Goal: Task Accomplishment & Management: Complete application form

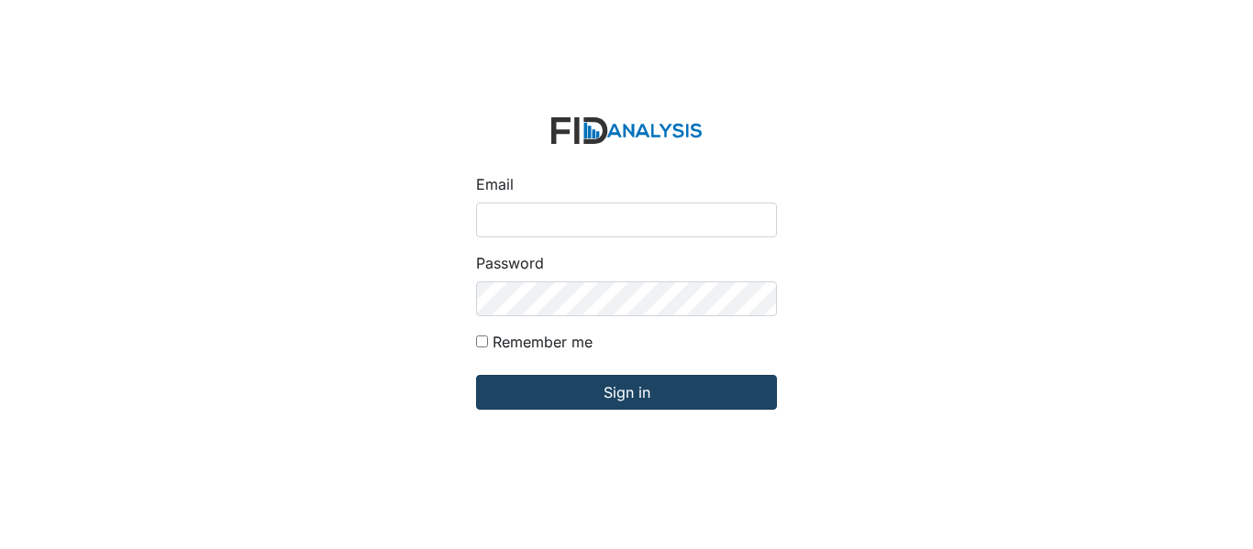
type input "[EMAIL_ADDRESS][PERSON_NAME][DOMAIN_NAME]"
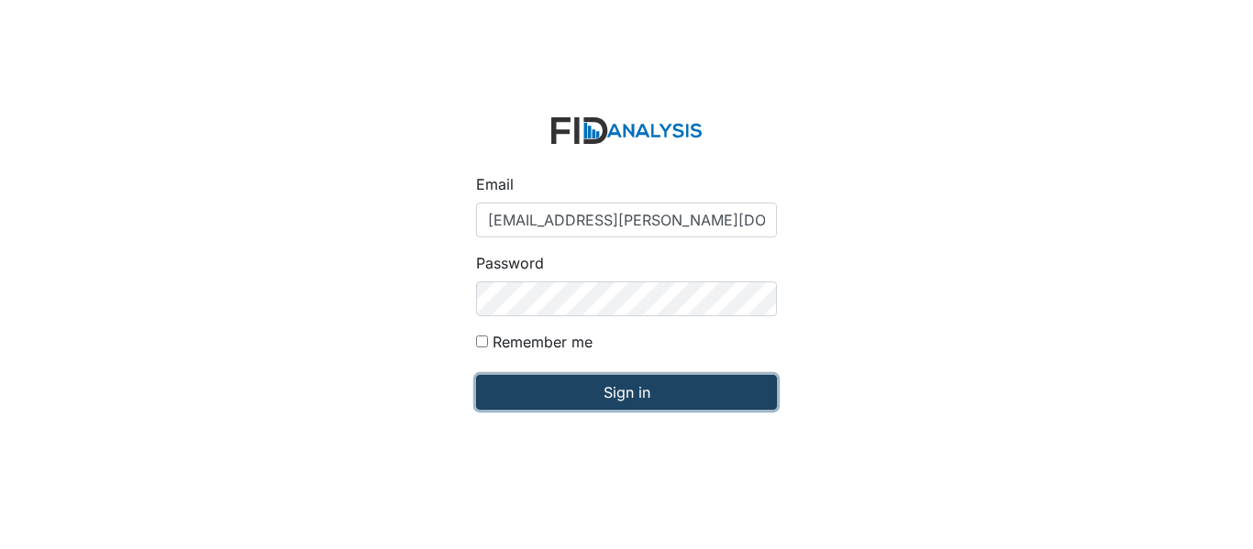
click at [635, 392] on input "Sign in" at bounding box center [626, 392] width 301 height 35
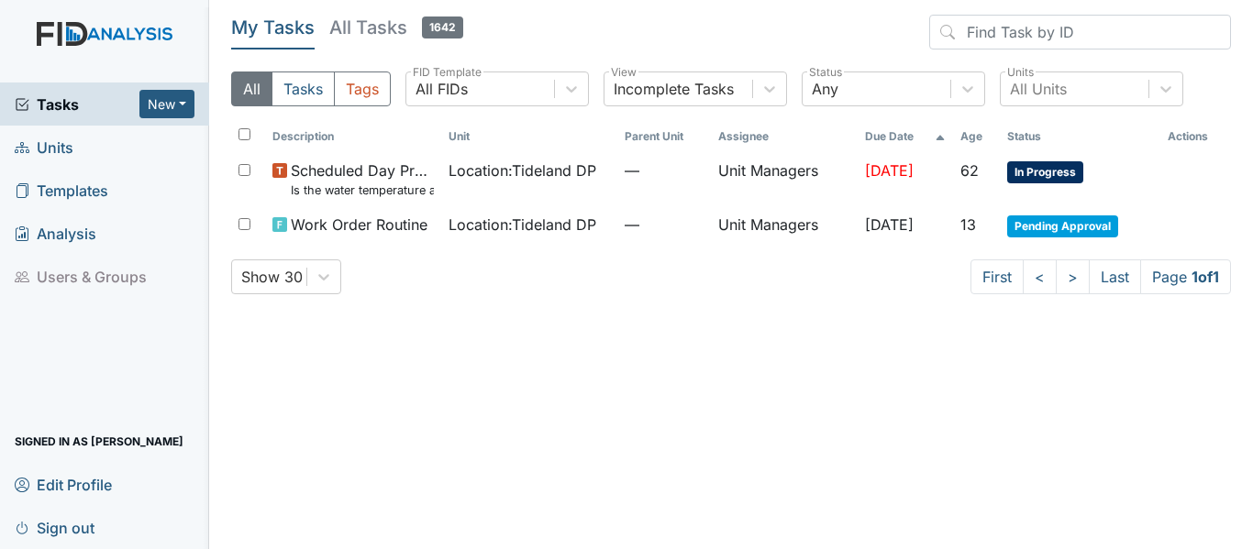
click at [88, 150] on link "Units" at bounding box center [104, 147] width 209 height 43
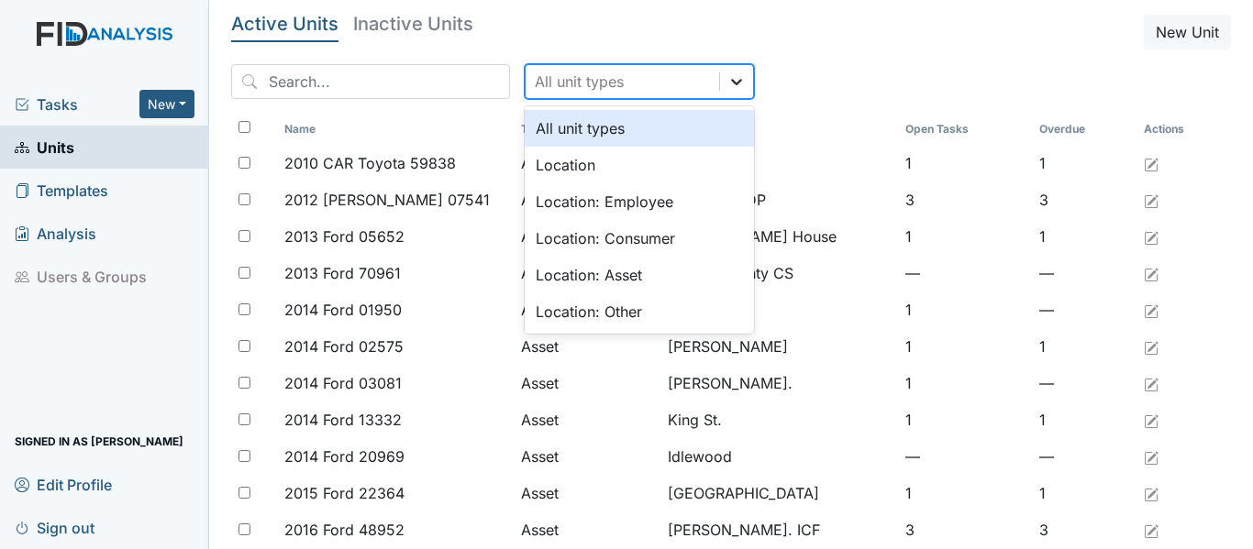
click at [727, 84] on icon at bounding box center [736, 81] width 18 height 18
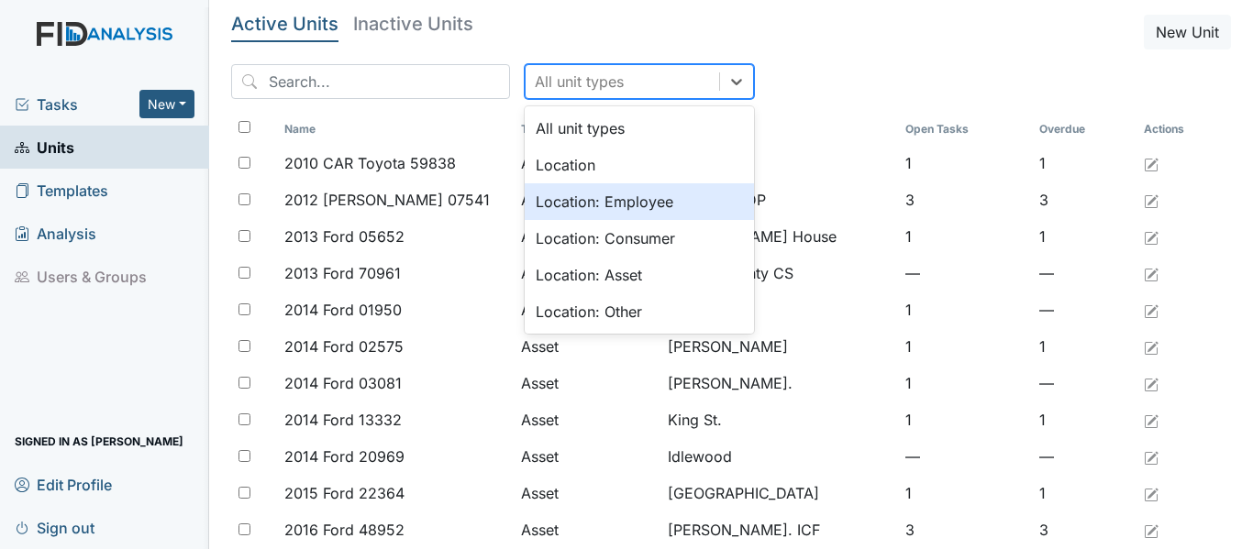
click at [609, 200] on div "Location: Employee" at bounding box center [639, 201] width 229 height 37
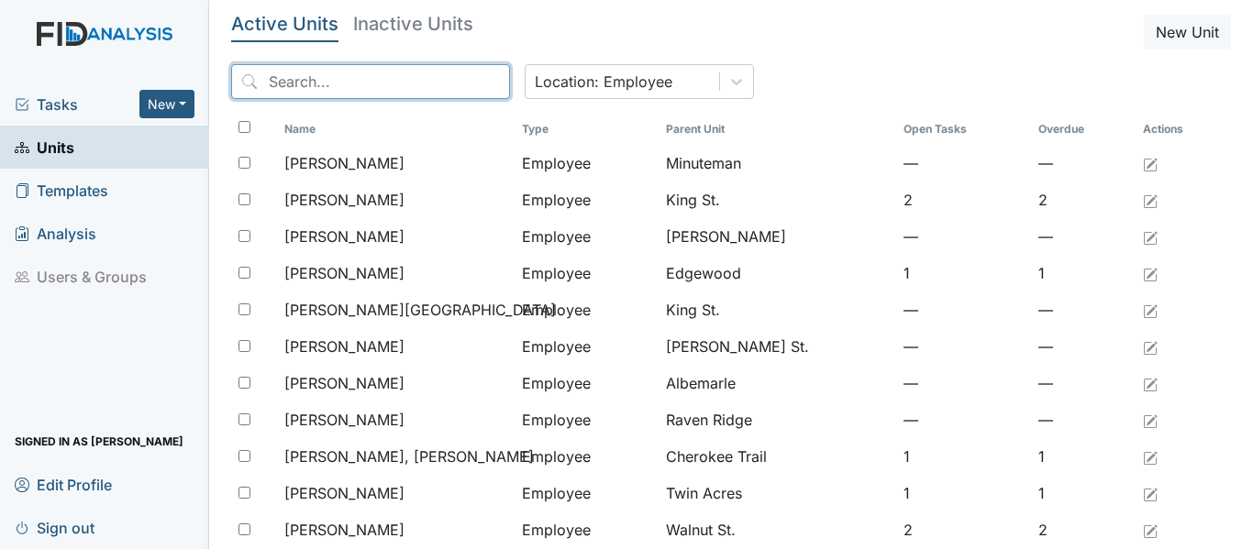
click at [336, 72] on input "search" at bounding box center [370, 81] width 279 height 35
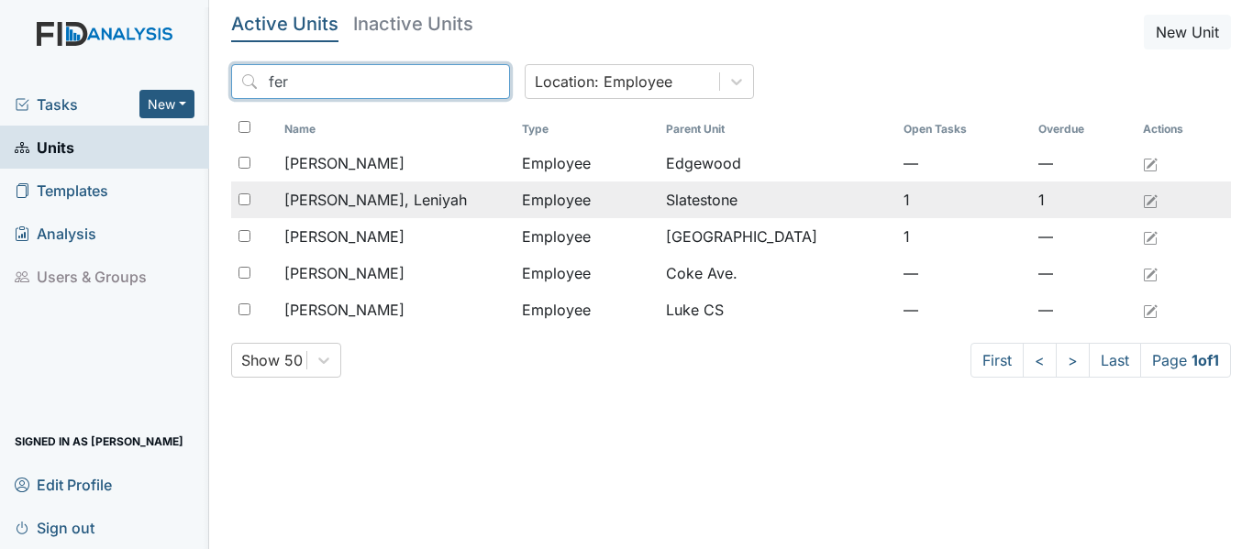
type input "fer"
click at [481, 198] on div "[PERSON_NAME], Leniyah" at bounding box center [395, 200] width 223 height 22
click at [445, 204] on div "[PERSON_NAME], Leniyah" at bounding box center [395, 200] width 223 height 22
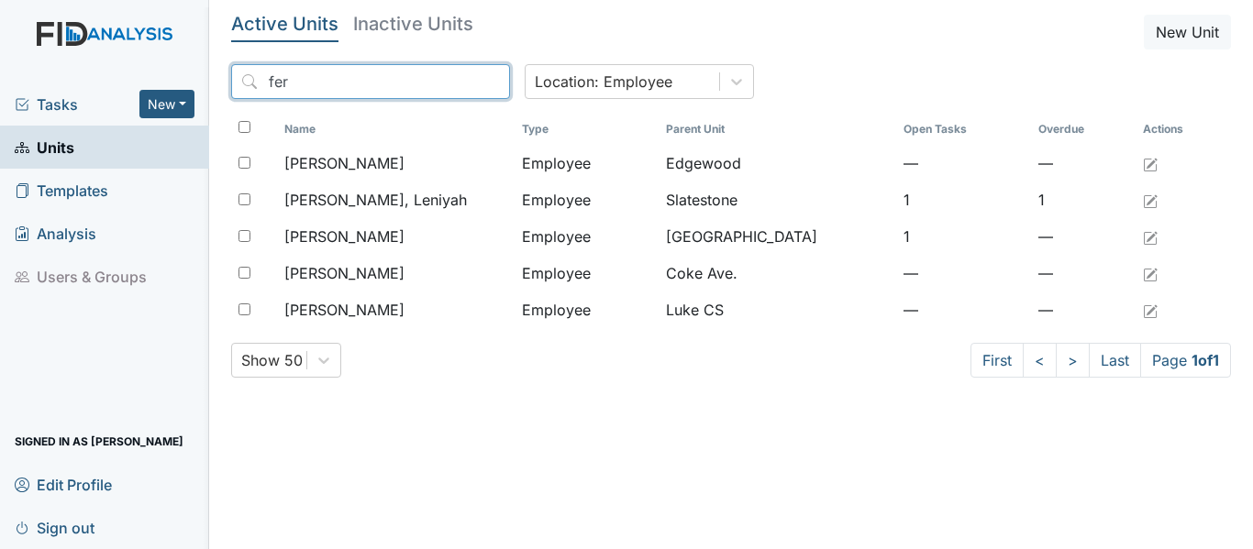
click at [308, 83] on input "fer" at bounding box center [370, 81] width 279 height 35
click at [462, 82] on input "fer" at bounding box center [370, 81] width 279 height 35
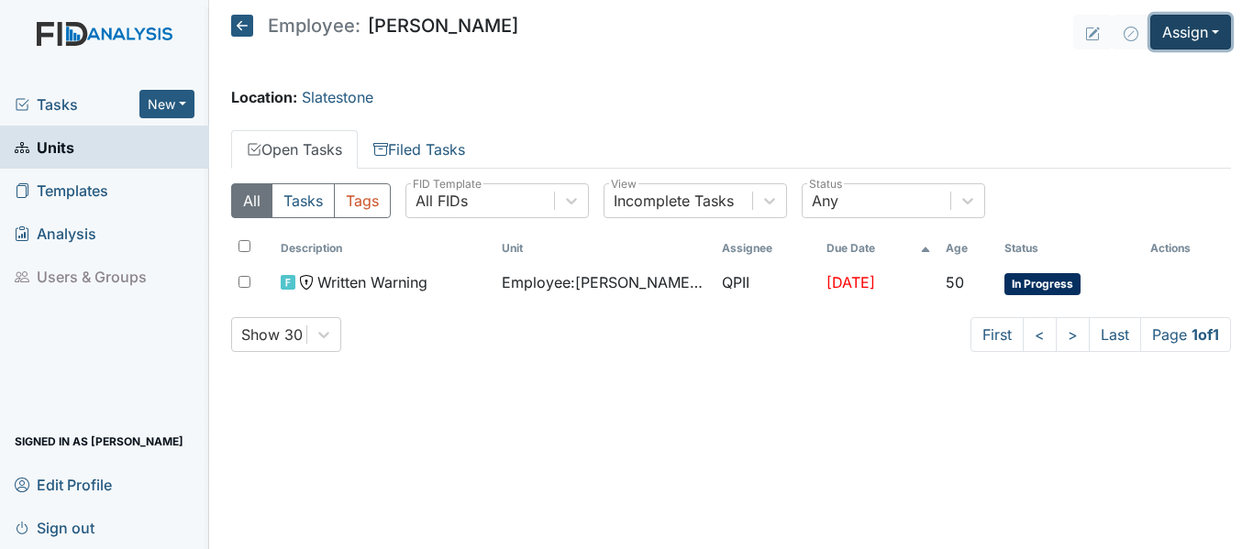
click at [1211, 33] on button "Assign" at bounding box center [1190, 32] width 81 height 35
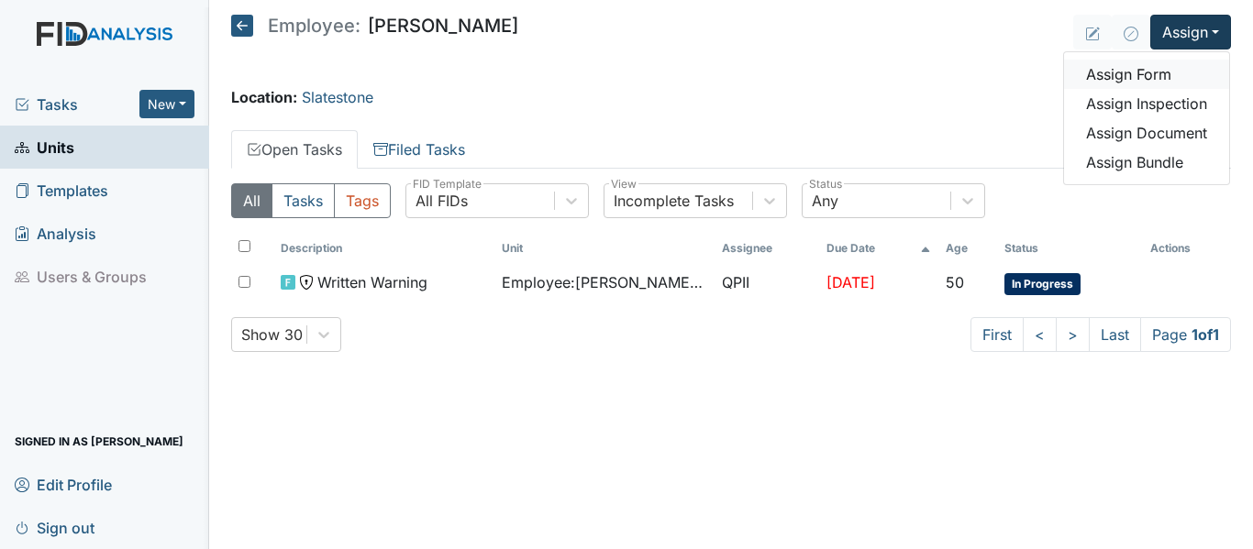
click at [1177, 83] on link "Assign Form" at bounding box center [1146, 74] width 165 height 29
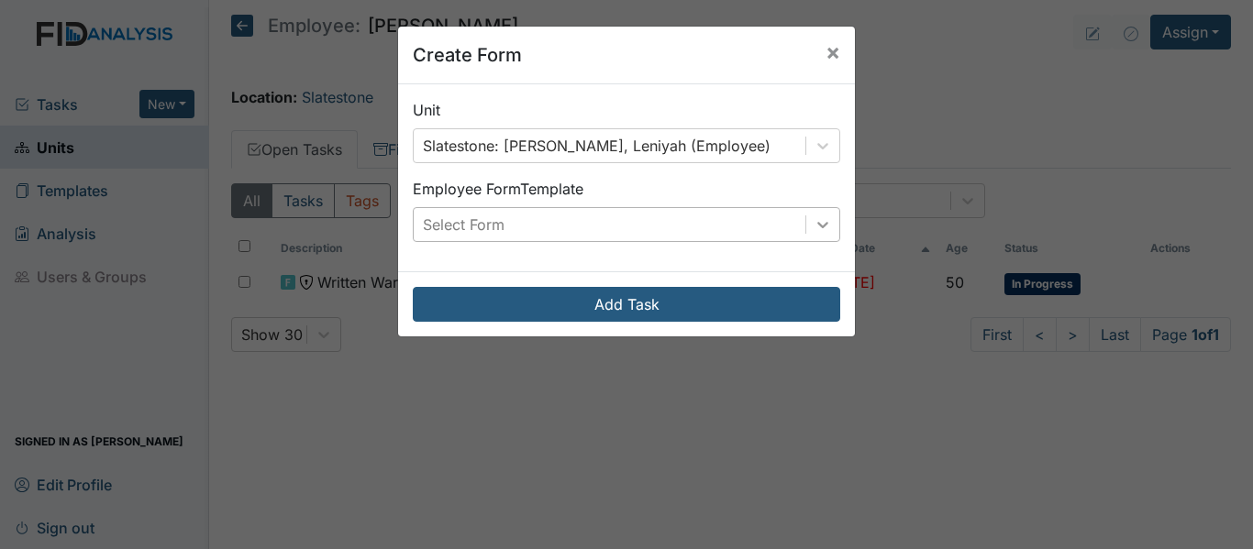
click at [824, 224] on icon at bounding box center [822, 224] width 18 height 18
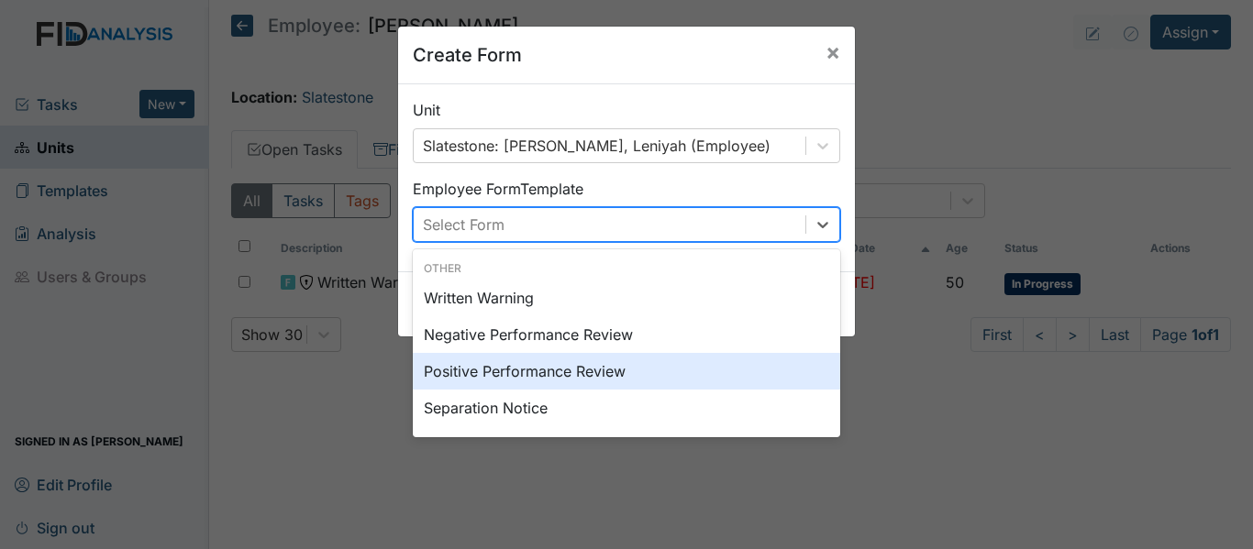
click at [672, 366] on div "Positive Performance Review" at bounding box center [626, 371] width 427 height 37
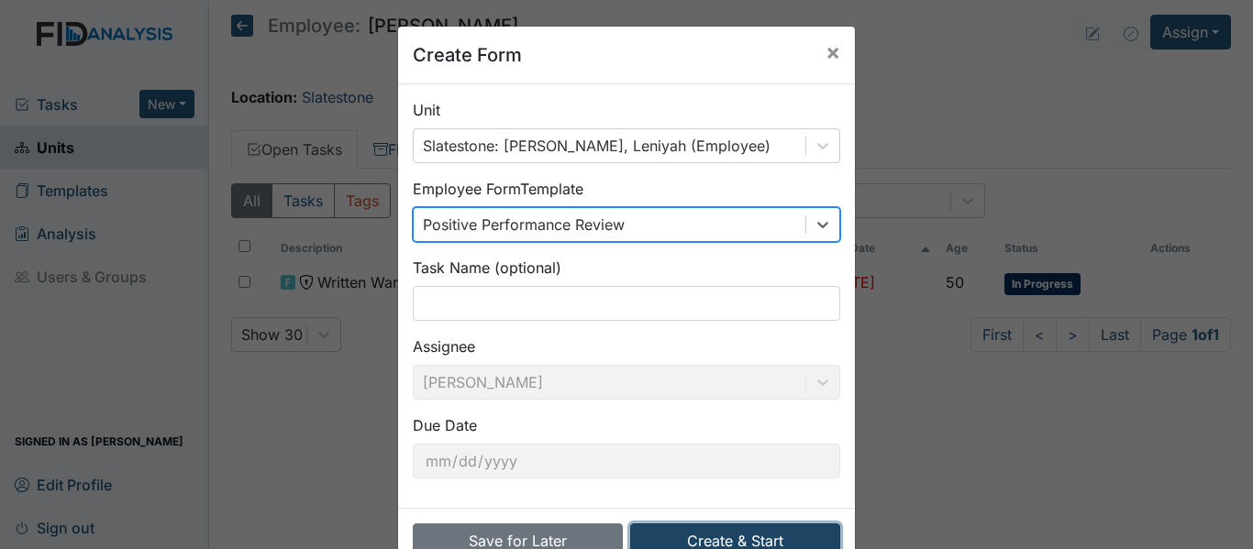
click at [748, 527] on button "Create & Start" at bounding box center [735, 541] width 210 height 35
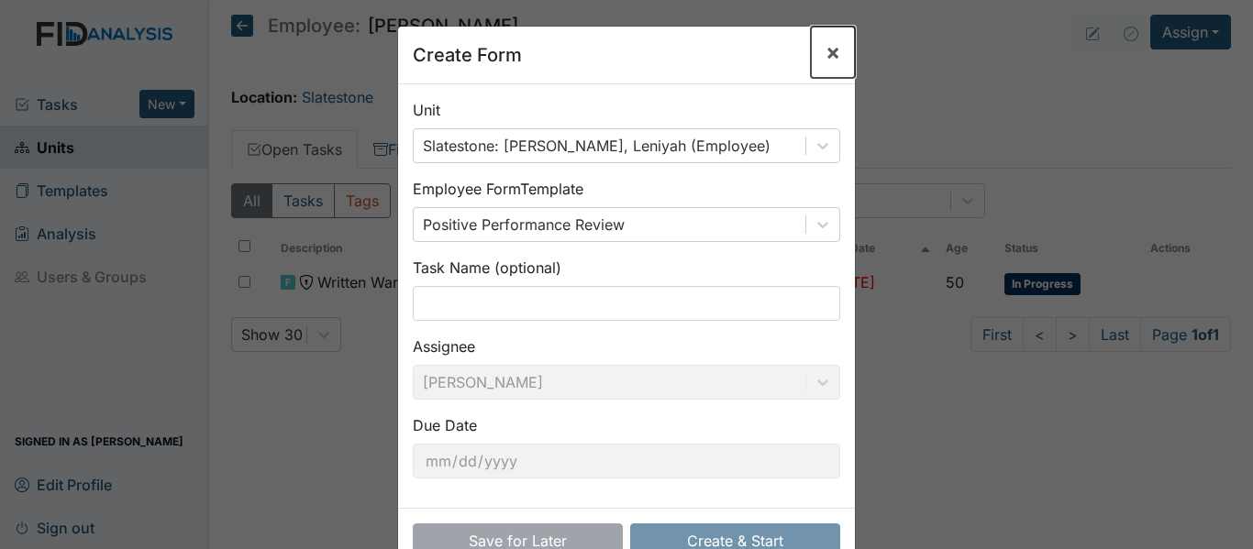
click at [826, 53] on span "×" at bounding box center [832, 52] width 15 height 27
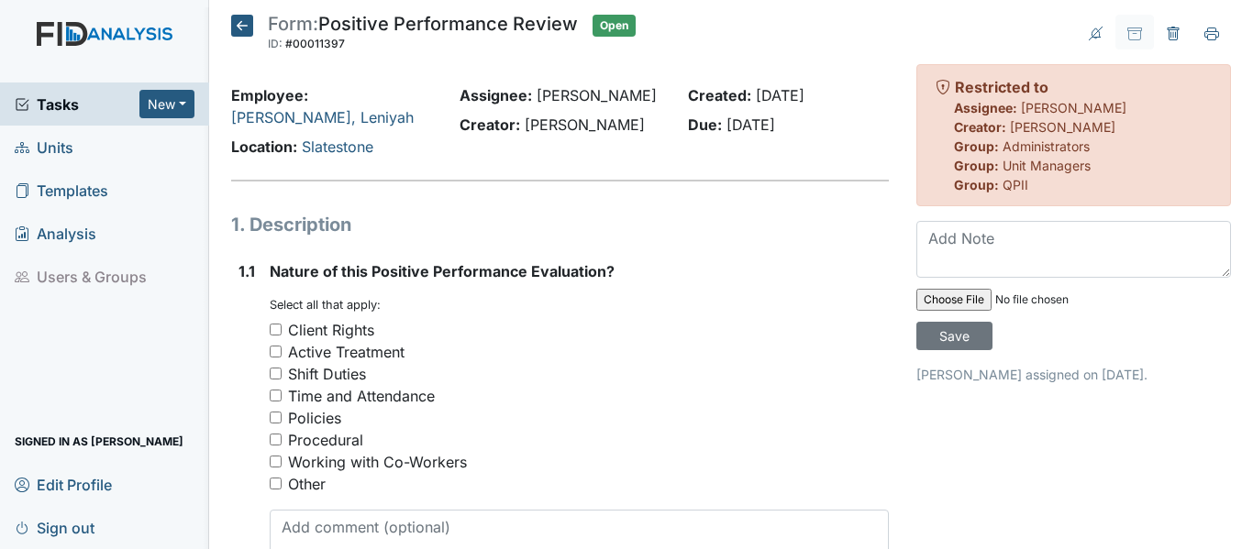
click at [271, 358] on input "Active Treatment" at bounding box center [276, 352] width 12 height 12
checkbox input "true"
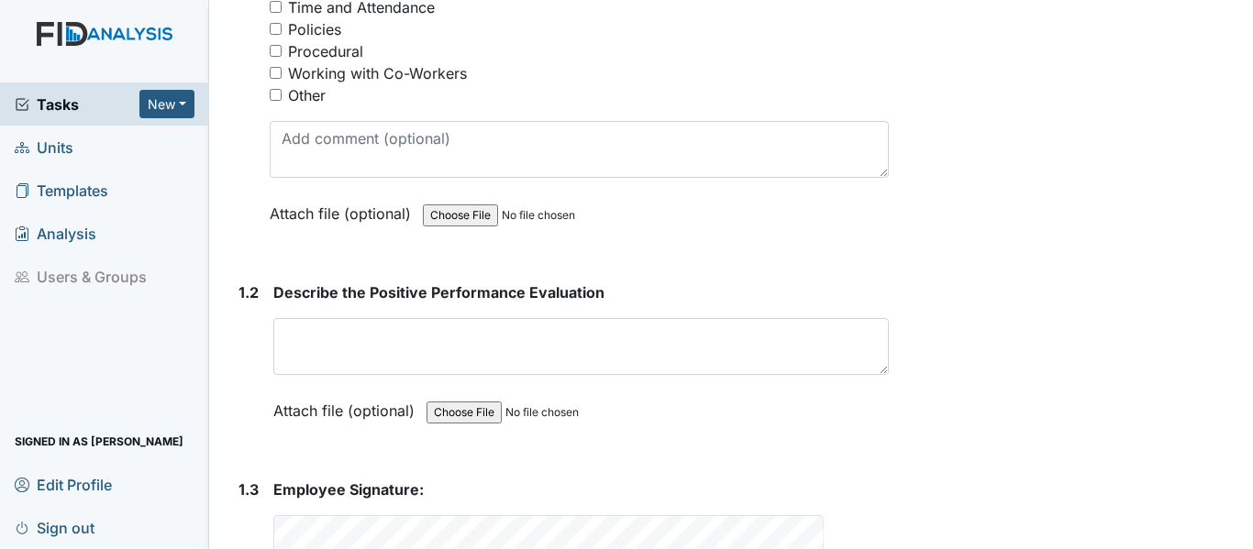
scroll to position [396, 0]
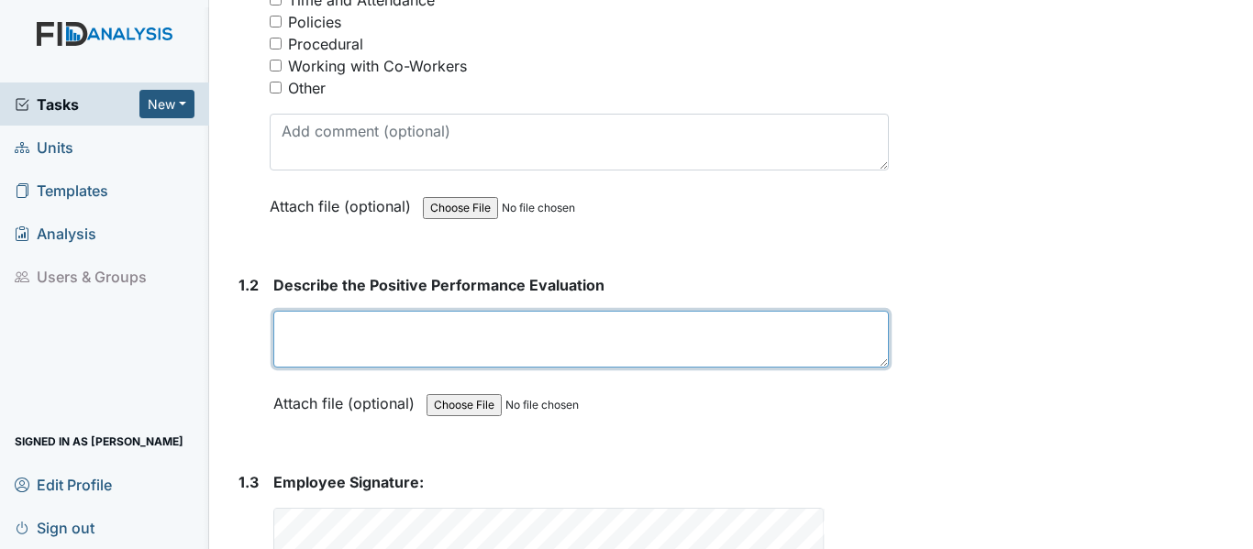
click at [318, 352] on textarea at bounding box center [580, 339] width 615 height 57
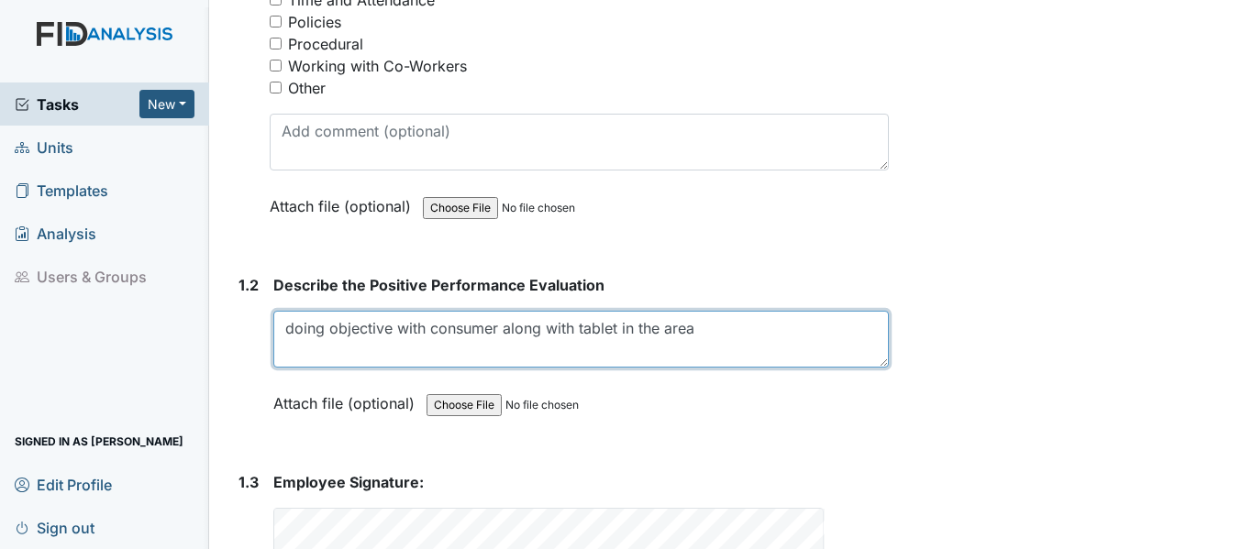
scroll to position [579, 0]
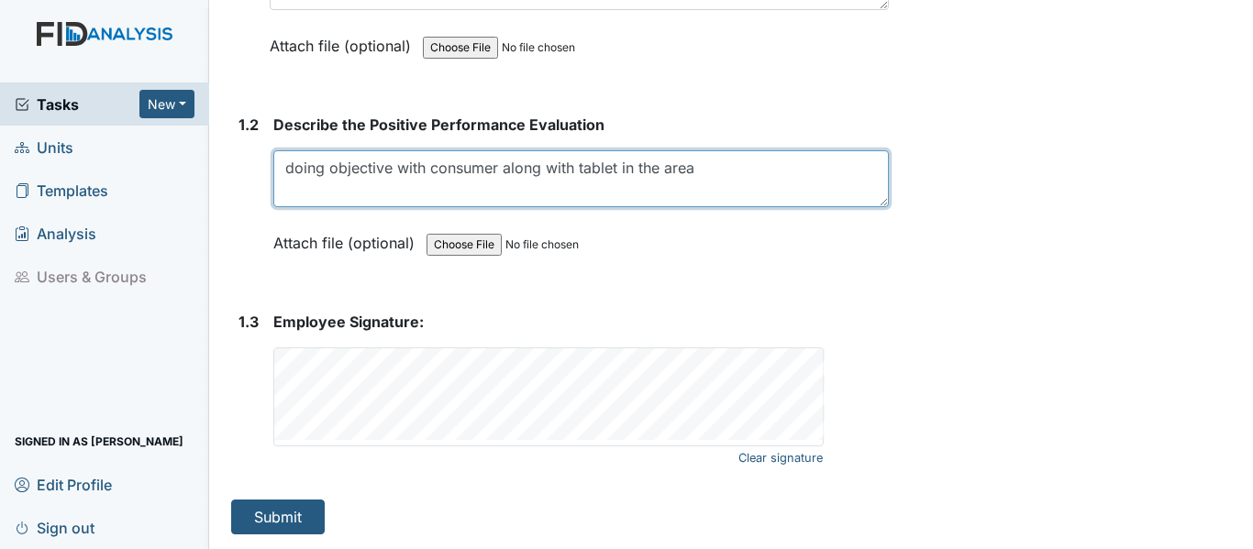
type textarea "doing objective with consumer along with tablet in the area"
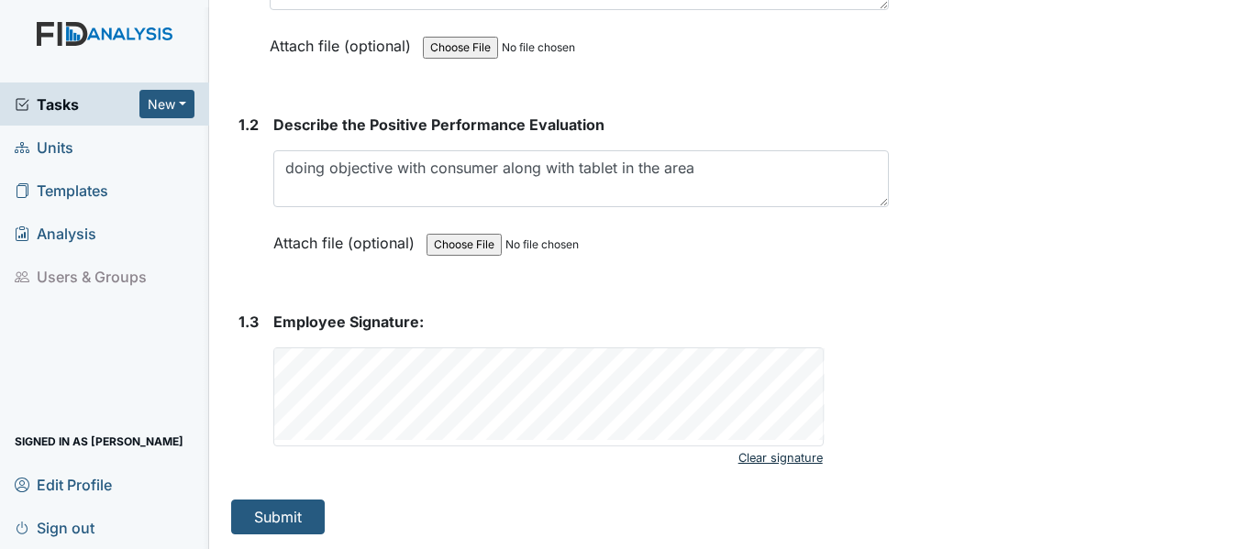
click at [759, 451] on link "Clear signature" at bounding box center [780, 458] width 84 height 25
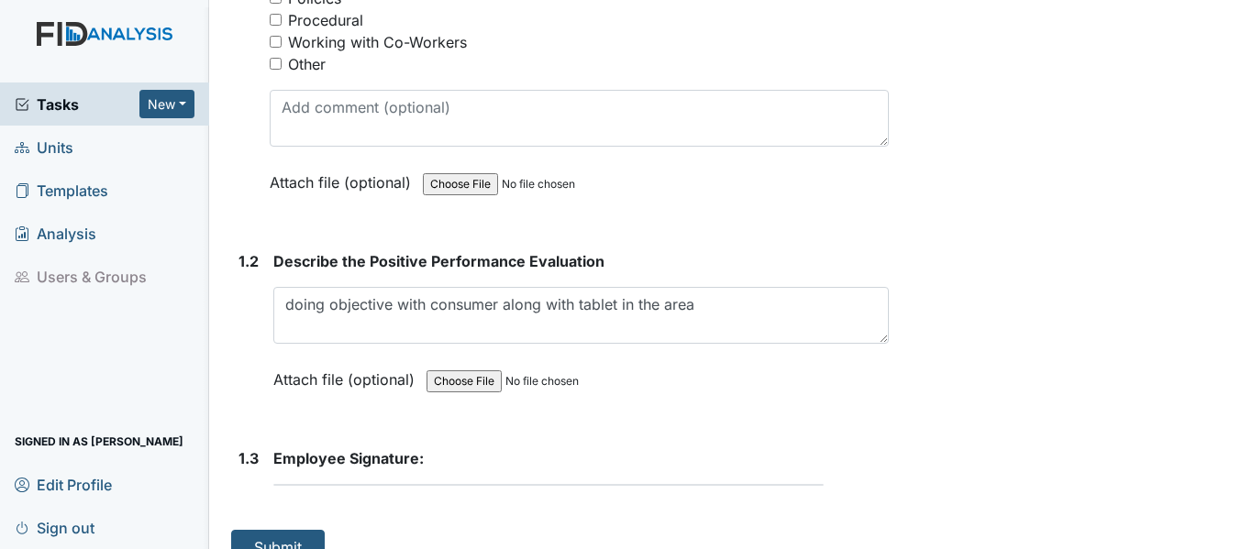
scroll to position [419, 0]
click at [402, 502] on form "Employee Signature: This field is required." at bounding box center [580, 474] width 615 height 53
click at [439, 470] on strong "Employee Signature:" at bounding box center [580, 459] width 615 height 22
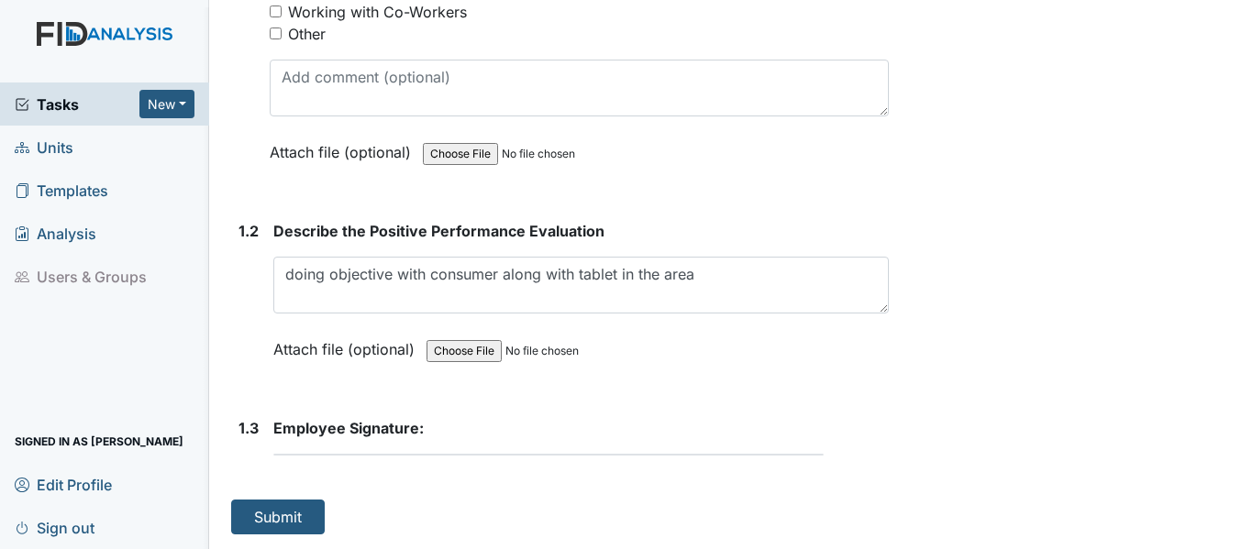
click at [330, 470] on form "Employee Signature: This field is required." at bounding box center [580, 443] width 615 height 53
click at [371, 441] on div "Employee Signature: This field is required." at bounding box center [580, 436] width 615 height 39
click at [365, 427] on span "Employee Signature:" at bounding box center [348, 428] width 150 height 18
click at [369, 443] on div "Employee Signature: This field is required." at bounding box center [580, 436] width 615 height 39
click at [380, 490] on div "1. Description 1.1 Nature of this Positive Performance Evaluation? You must sel…" at bounding box center [559, 148] width 657 height 774
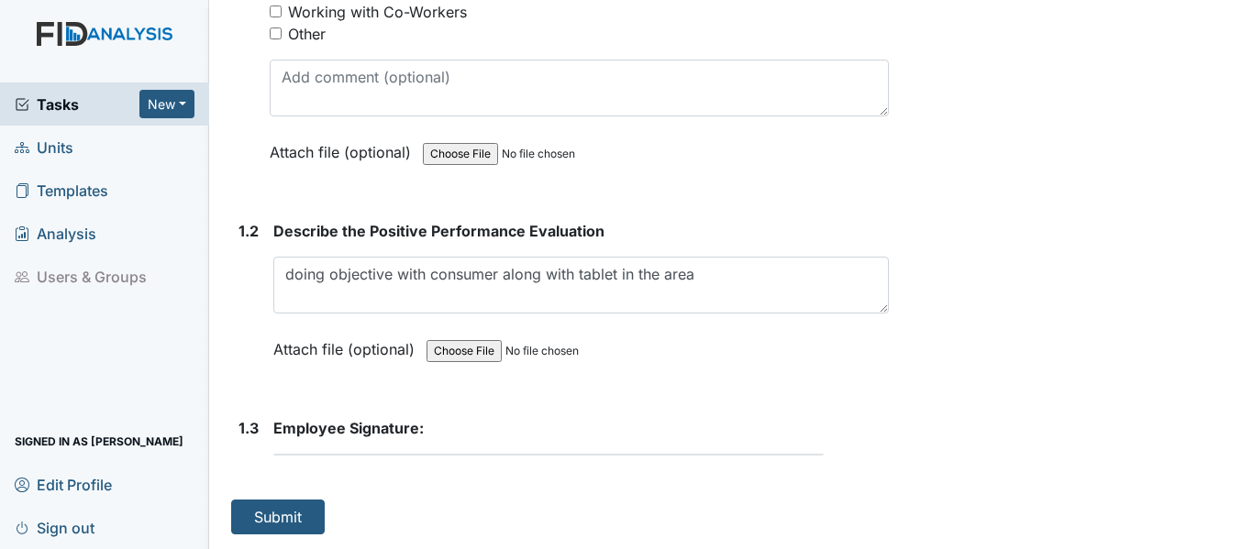
drag, startPoint x: 374, startPoint y: 489, endPoint x: 388, endPoint y: 505, distance: 21.5
click at [388, 505] on div "1. Description 1.1 Nature of this Positive Performance Evaluation? You must sel…" at bounding box center [559, 148] width 657 height 774
click at [409, 423] on span "Employee Signature:" at bounding box center [348, 428] width 150 height 18
click at [442, 435] on strong "Employee Signature:" at bounding box center [580, 428] width 615 height 22
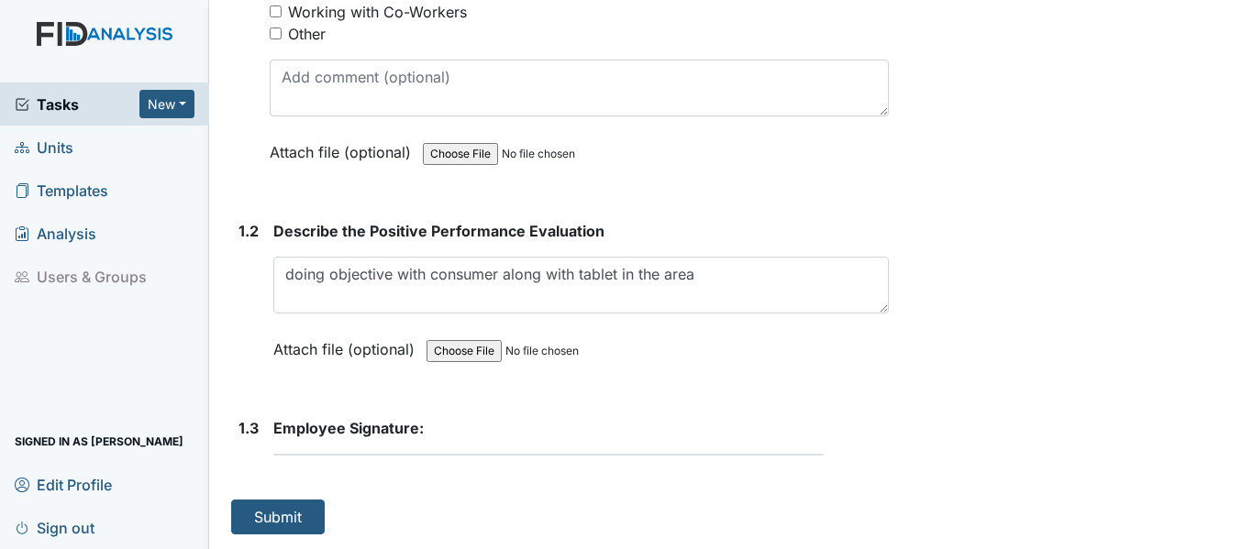
click at [442, 435] on strong "Employee Signature:" at bounding box center [580, 428] width 615 height 22
click at [442, 436] on strong "Employee Signature:" at bounding box center [580, 428] width 615 height 22
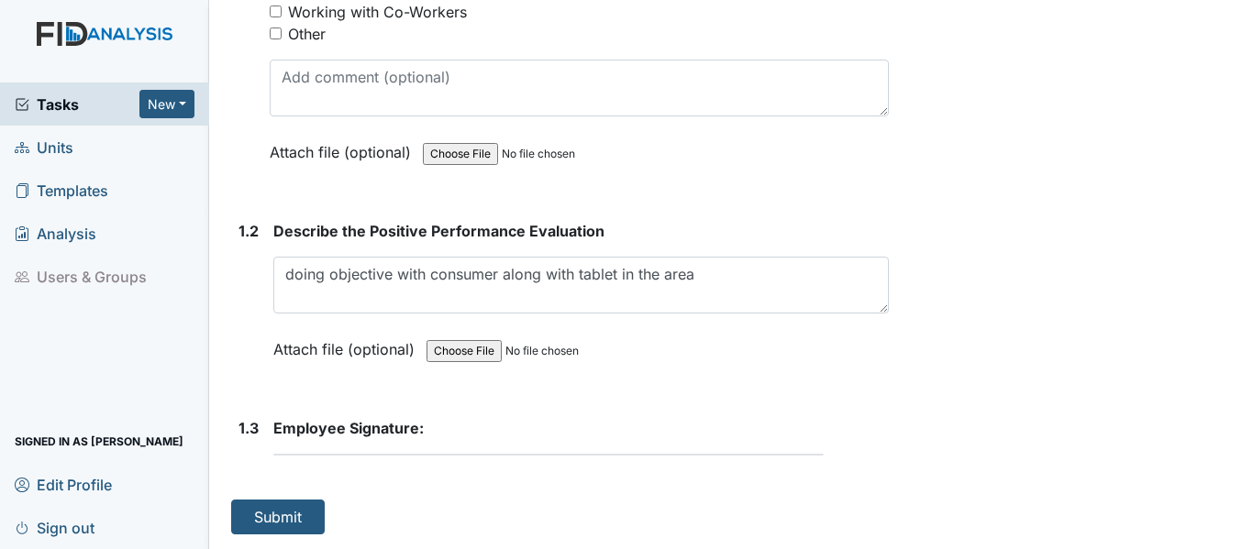
click at [489, 480] on div "1. Description 1.1 Nature of this Positive Performance Evaluation? You must sel…" at bounding box center [559, 148] width 657 height 774
click at [364, 451] on div "Employee Signature: This field is required." at bounding box center [580, 436] width 615 height 39
drag, startPoint x: 422, startPoint y: 415, endPoint x: 441, endPoint y: 429, distance: 23.7
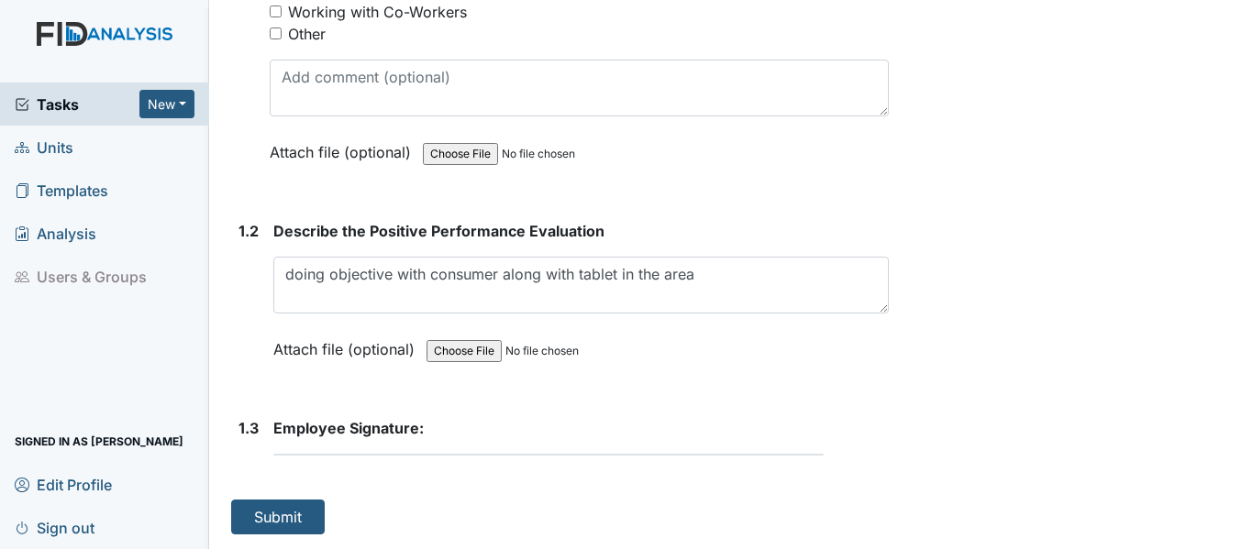
click at [441, 429] on div "1. Description 1.1 Nature of this Positive Performance Evaluation? You must sel…" at bounding box center [559, 148] width 657 height 774
drag, startPoint x: 430, startPoint y: 427, endPoint x: 447, endPoint y: 426, distance: 16.5
click at [446, 433] on strong "Employee Signature:" at bounding box center [580, 428] width 615 height 22
drag, startPoint x: 370, startPoint y: 435, endPoint x: 326, endPoint y: 422, distance: 46.7
click at [370, 435] on span "Employee Signature:" at bounding box center [348, 428] width 150 height 18
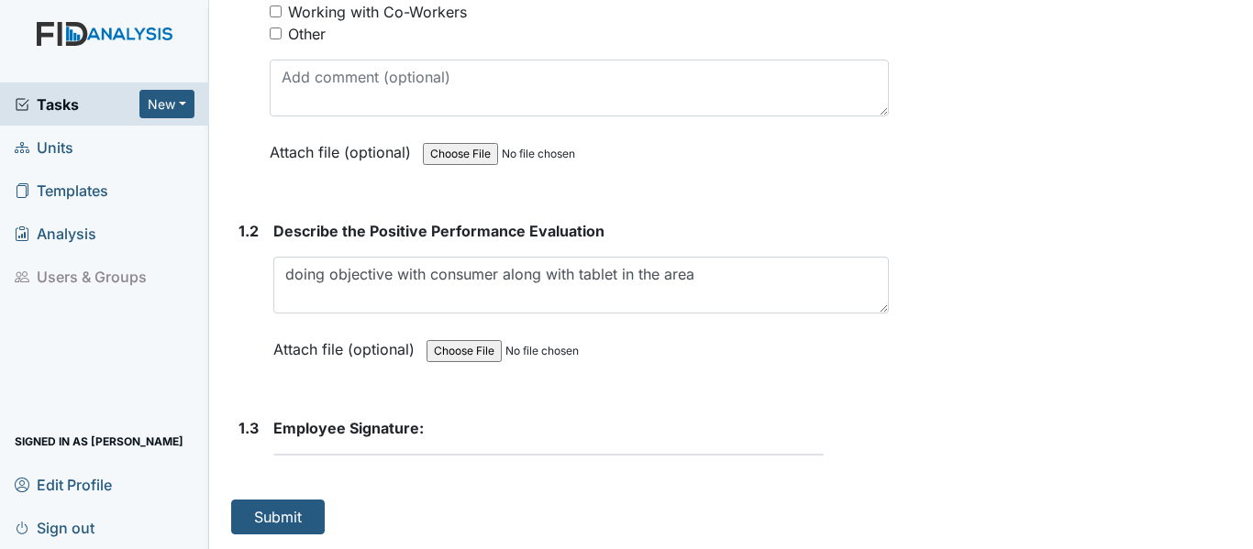
drag, startPoint x: 317, startPoint y: 422, endPoint x: 300, endPoint y: 422, distance: 17.4
click at [315, 422] on span "Employee Signature:" at bounding box center [348, 428] width 150 height 18
click at [307, 426] on span "Employee Signature:" at bounding box center [348, 428] width 150 height 18
drag, startPoint x: 419, startPoint y: 442, endPoint x: 402, endPoint y: 443, distance: 17.4
click at [420, 442] on div "Employee Signature: This field is required." at bounding box center [580, 436] width 615 height 39
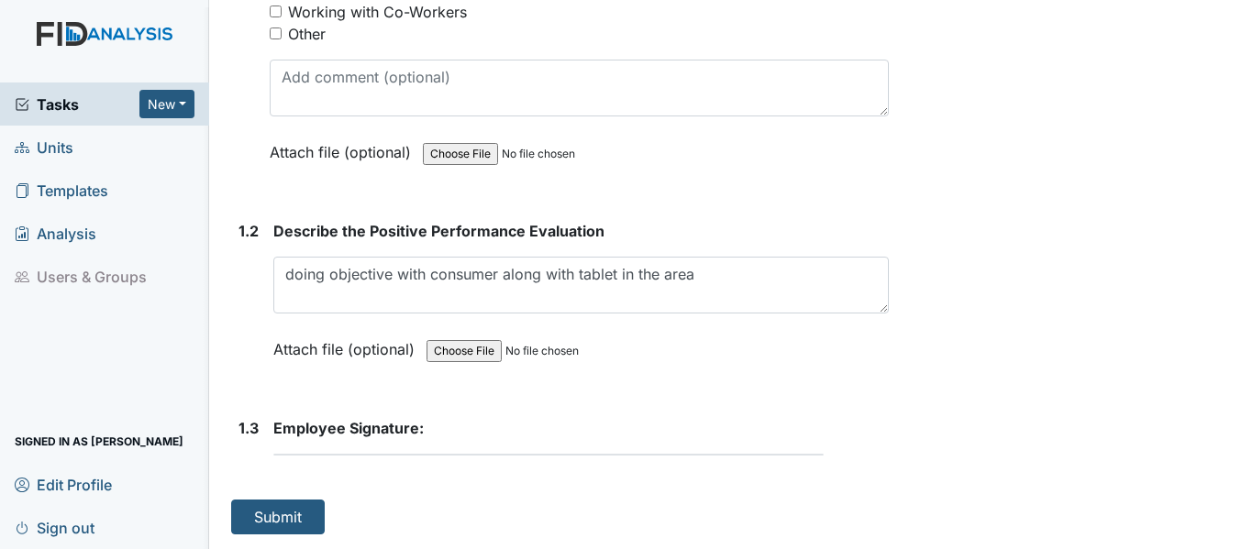
drag, startPoint x: 402, startPoint y: 443, endPoint x: 323, endPoint y: 418, distance: 82.7
click at [353, 424] on span "Employee Signature:" at bounding box center [348, 428] width 150 height 18
click at [452, 436] on strong "Employee Signature:" at bounding box center [580, 428] width 615 height 22
click at [416, 426] on span "Employee Signature:" at bounding box center [348, 428] width 150 height 18
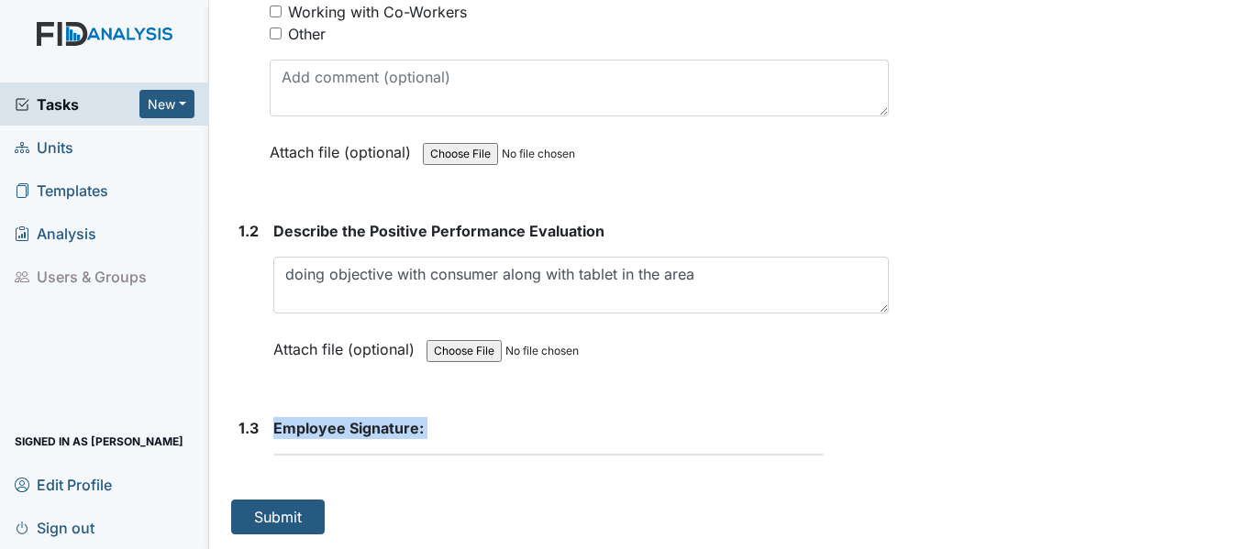
click at [418, 427] on span "Employee Signature:" at bounding box center [348, 428] width 150 height 18
click at [448, 427] on strong "Employee Signature:" at bounding box center [580, 428] width 615 height 22
drag, startPoint x: 395, startPoint y: 445, endPoint x: 436, endPoint y: 477, distance: 52.3
click at [436, 483] on div "1. Description 1.1 Nature of this Positive Performance Evaluation? You must sel…" at bounding box center [559, 148] width 657 height 774
drag, startPoint x: 607, startPoint y: 430, endPoint x: 610, endPoint y: 417, distance: 13.1
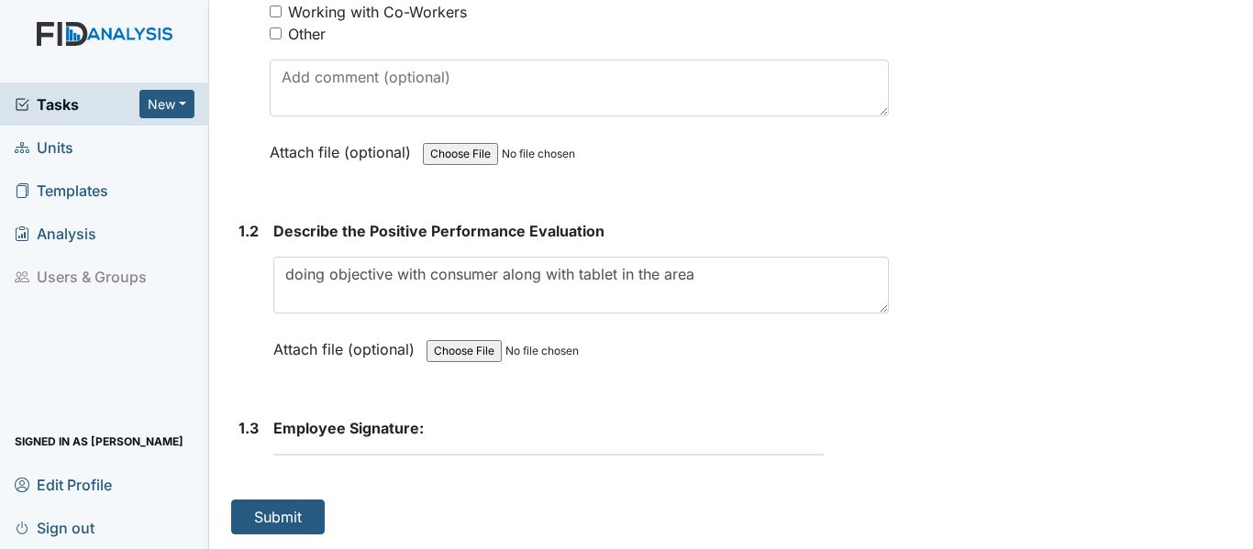
click at [696, 417] on strong "Employee Signature:" at bounding box center [580, 428] width 615 height 22
drag, startPoint x: 590, startPoint y: 425, endPoint x: 306, endPoint y: 407, distance: 283.9
click at [466, 418] on strong "Employee Signature:" at bounding box center [580, 428] width 615 height 22
drag, startPoint x: 425, startPoint y: 433, endPoint x: 433, endPoint y: 424, distance: 12.3
click at [433, 426] on div "Employee Signature: This field is required." at bounding box center [580, 436] width 615 height 39
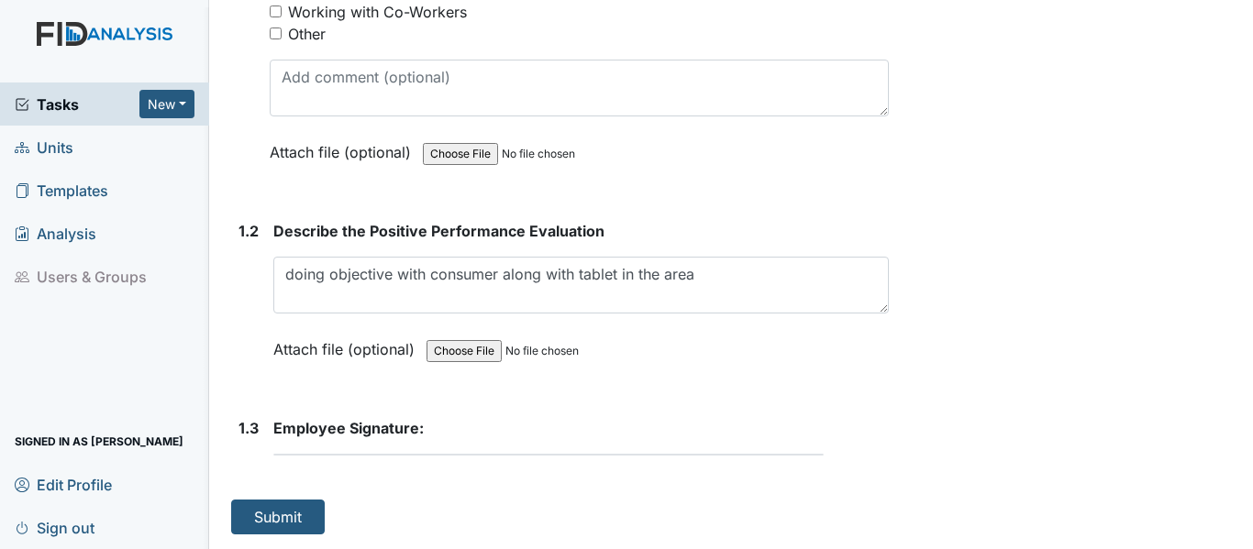
click at [468, 429] on strong "Employee Signature:" at bounding box center [580, 428] width 615 height 22
drag, startPoint x: 469, startPoint y: 430, endPoint x: 425, endPoint y: 434, distance: 43.3
click at [425, 434] on strong "Employee Signature:" at bounding box center [580, 428] width 615 height 22
click at [419, 434] on span "Employee Signature:" at bounding box center [348, 428] width 150 height 18
drag, startPoint x: 410, startPoint y: 462, endPoint x: 569, endPoint y: 470, distance: 158.8
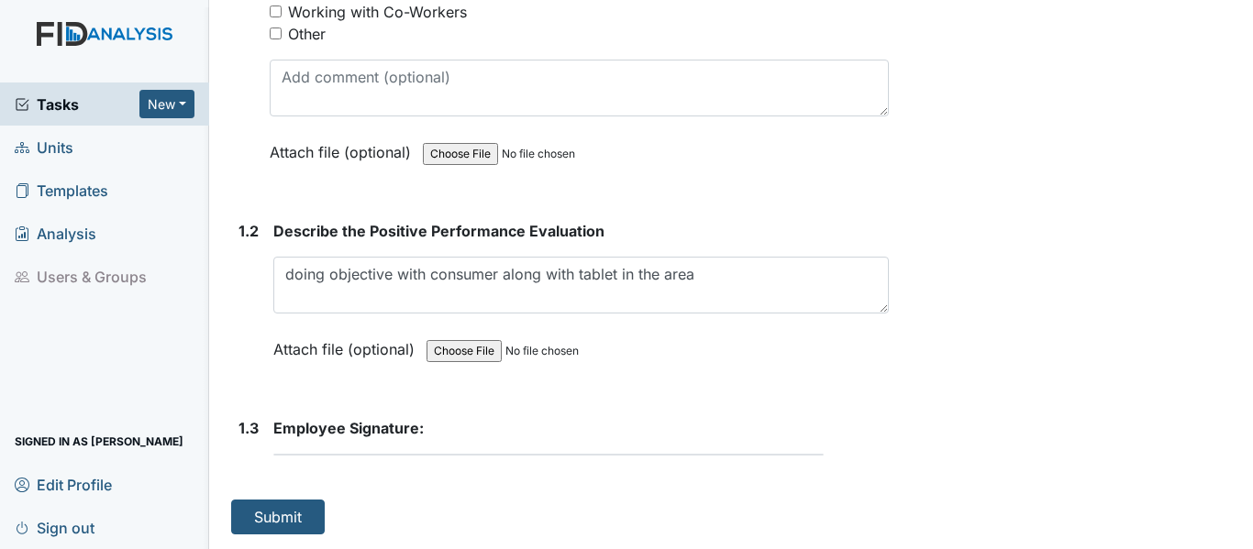
click at [569, 470] on form "Employee Signature: This field is required." at bounding box center [580, 443] width 615 height 53
click at [373, 470] on form "Employee Signature: This field is required." at bounding box center [580, 443] width 615 height 53
click at [254, 509] on button "Submit" at bounding box center [278, 517] width 94 height 35
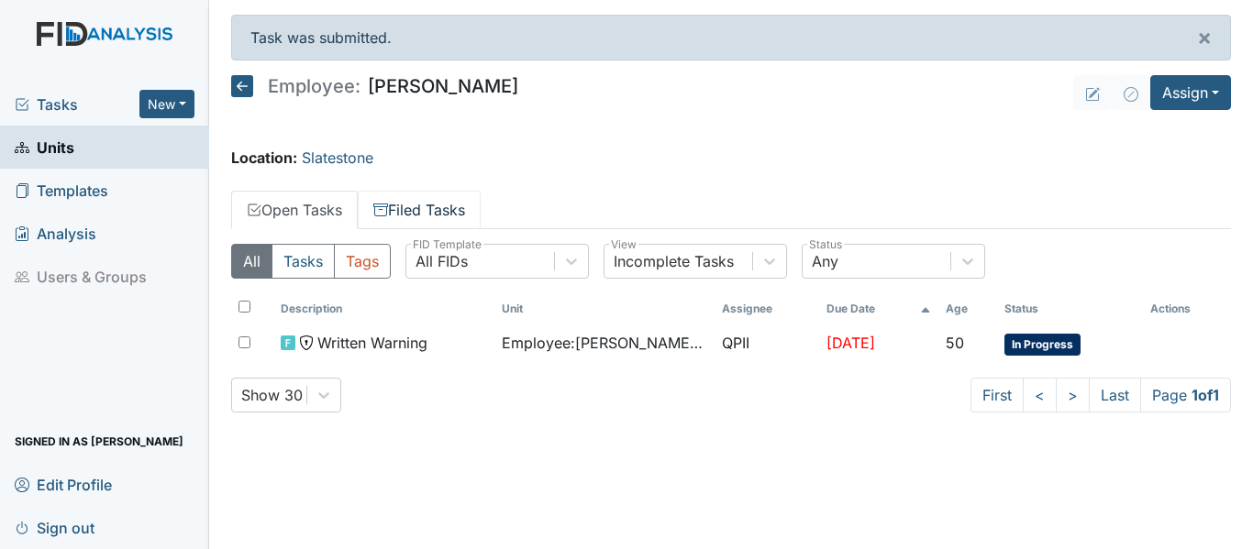
click at [415, 209] on link "Filed Tasks" at bounding box center [419, 210] width 123 height 39
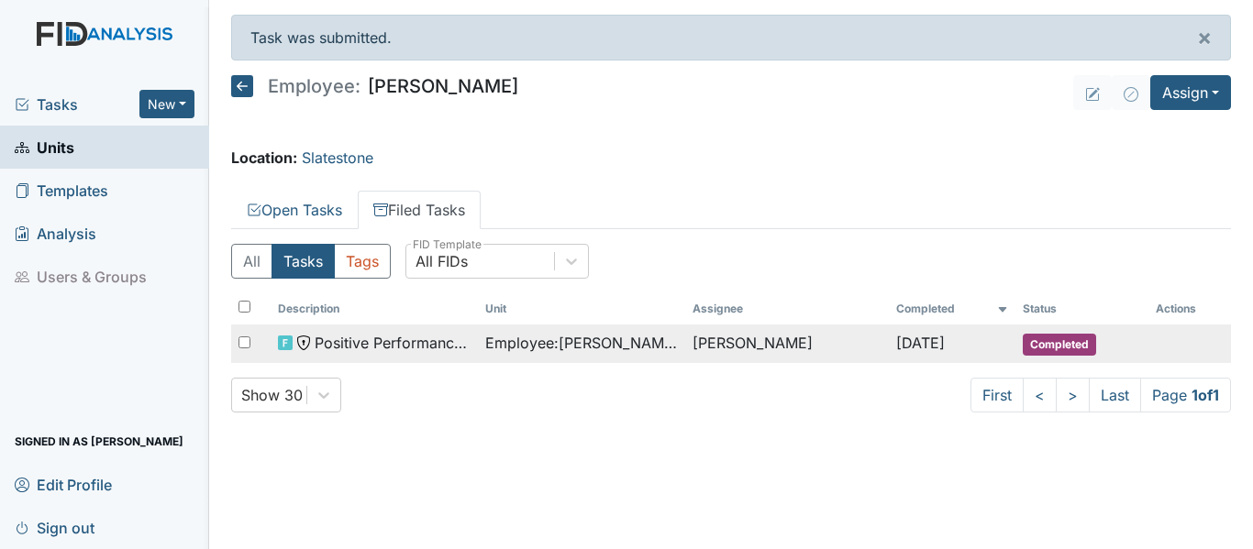
click at [505, 338] on span "Employee : [PERSON_NAME], Leniyah" at bounding box center [581, 343] width 193 height 22
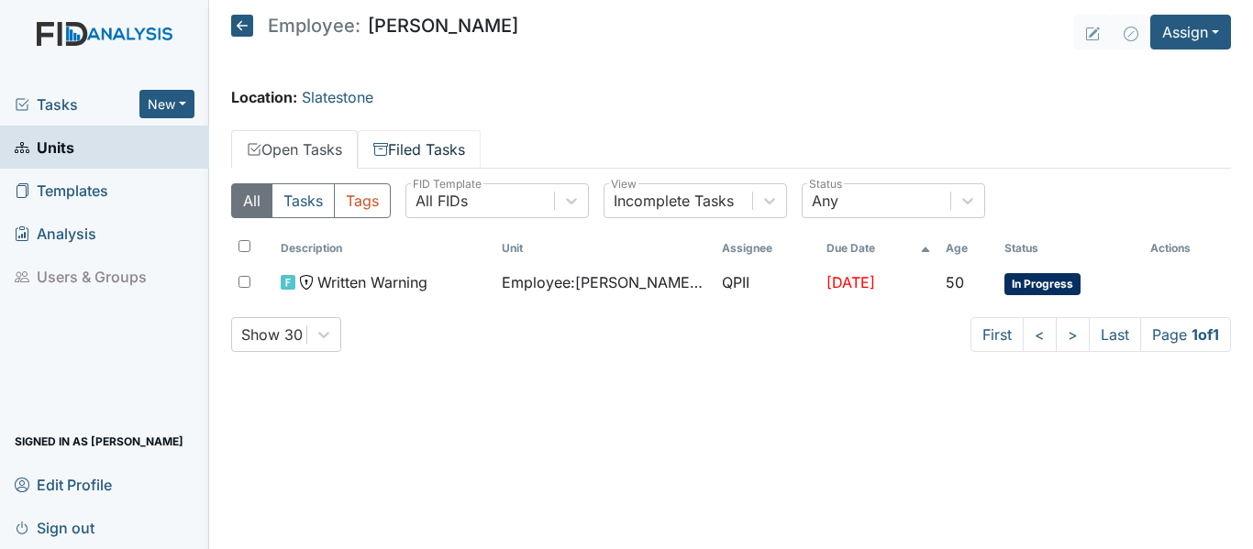
click at [445, 148] on link "Filed Tasks" at bounding box center [419, 149] width 123 height 39
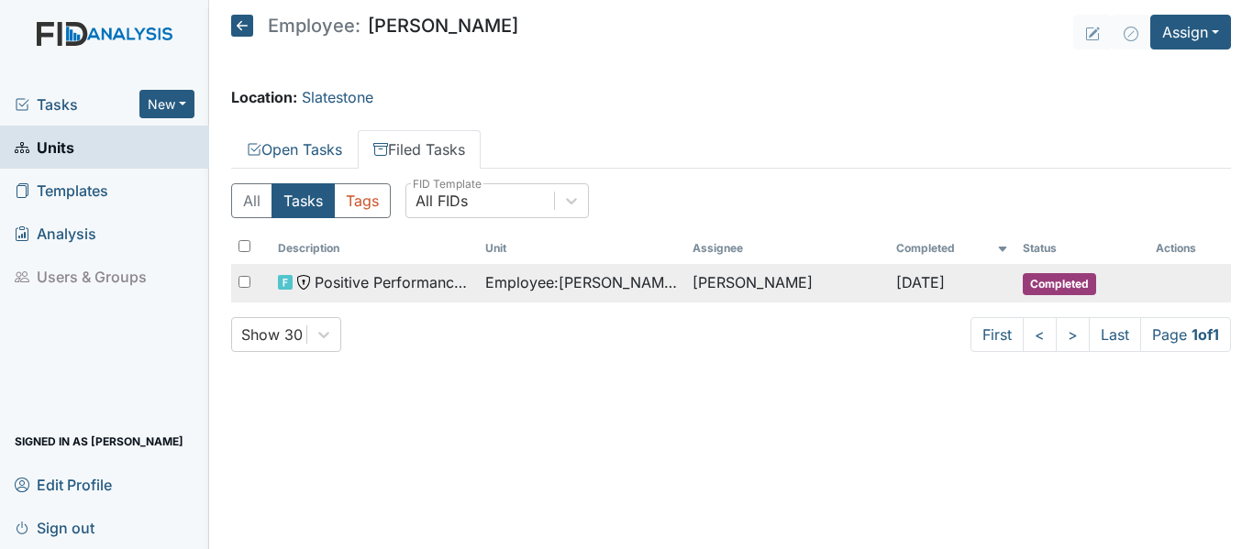
click at [525, 282] on span "Employee : Ferguson, Leniyah" at bounding box center [581, 282] width 193 height 22
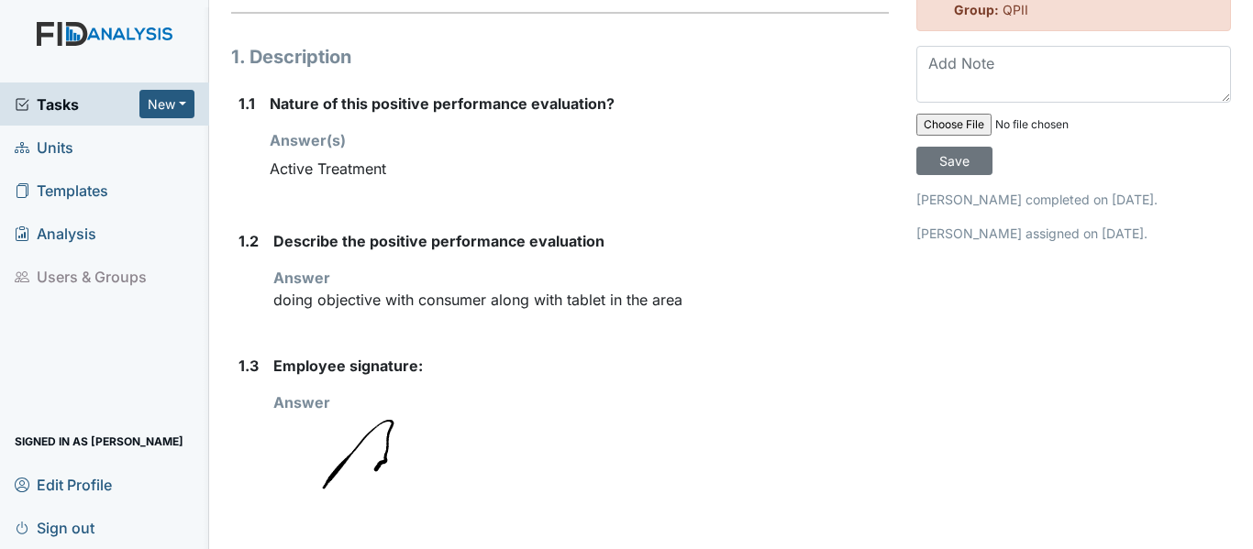
scroll to position [204, 0]
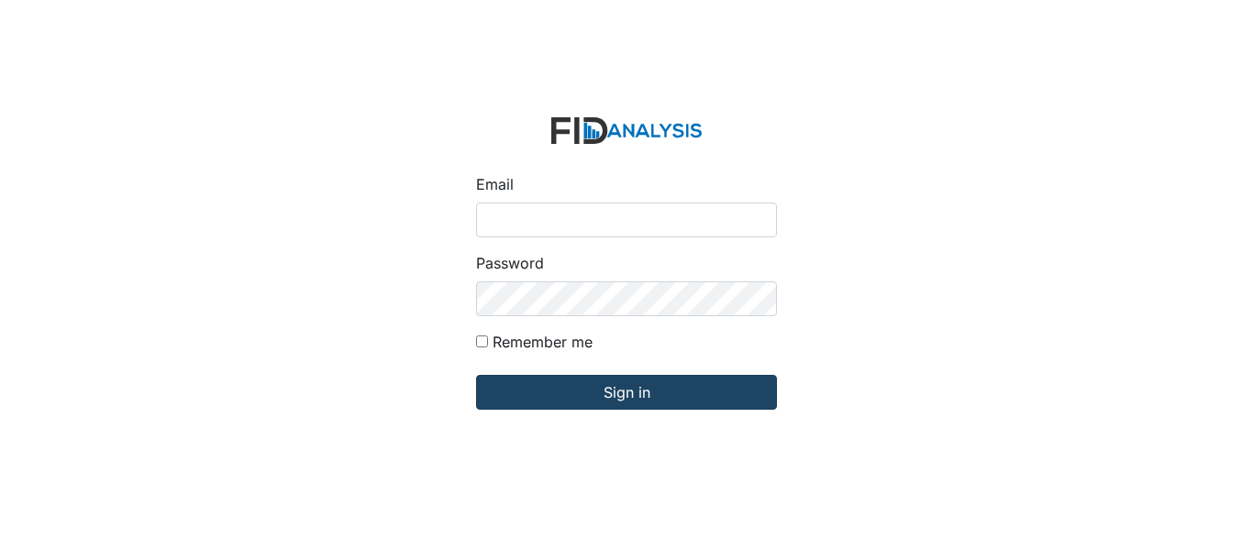
type input "[EMAIL_ADDRESS][PERSON_NAME][DOMAIN_NAME]"
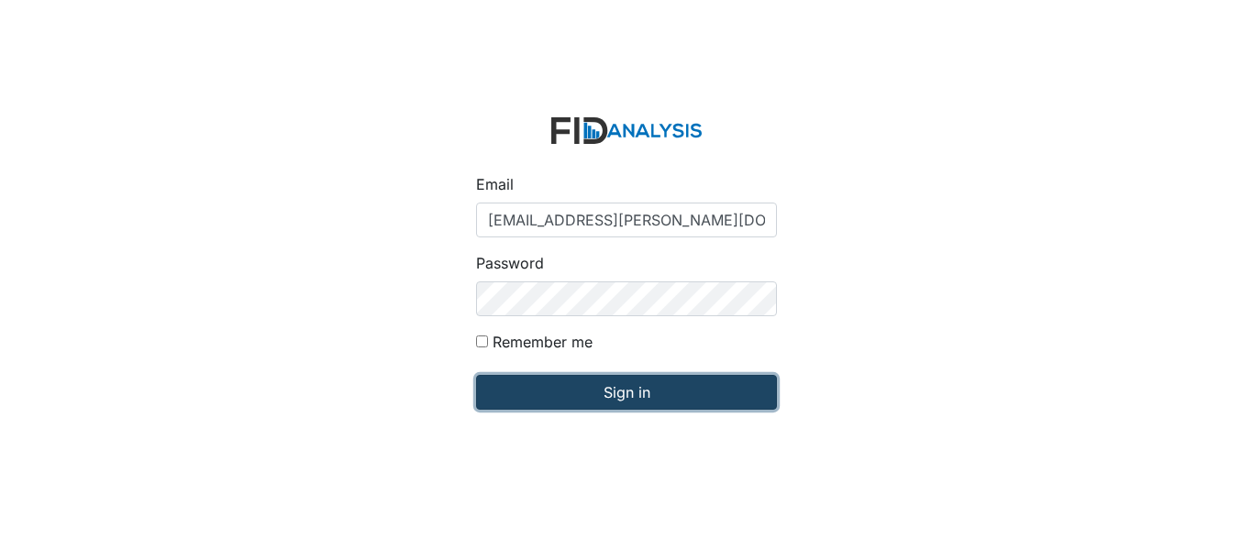
click at [659, 392] on input "Sign in" at bounding box center [626, 392] width 301 height 35
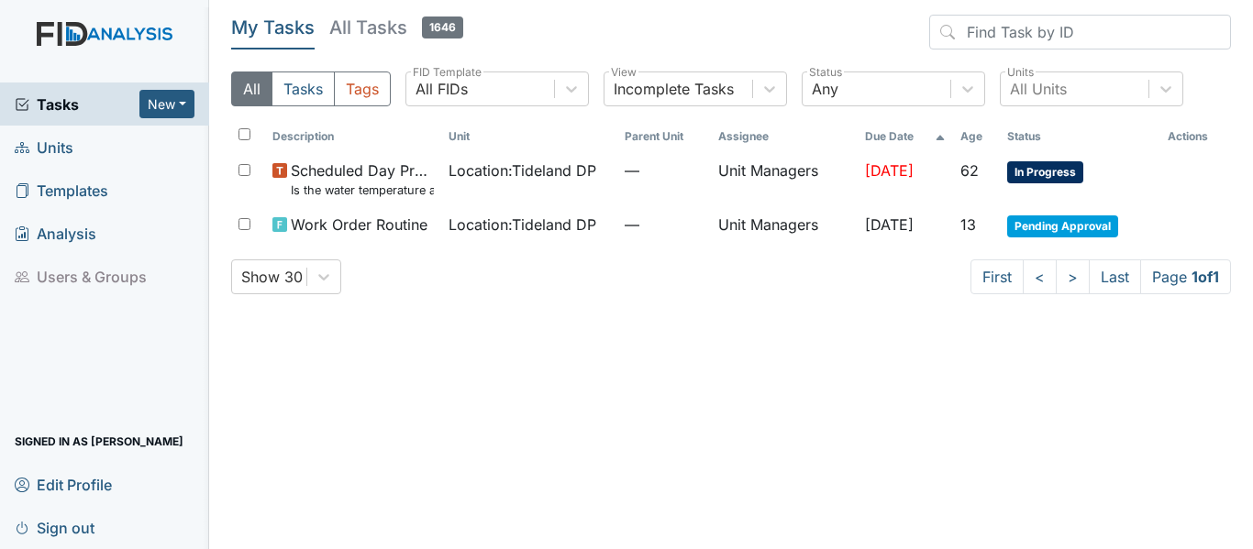
click at [99, 143] on link "Units" at bounding box center [104, 147] width 209 height 43
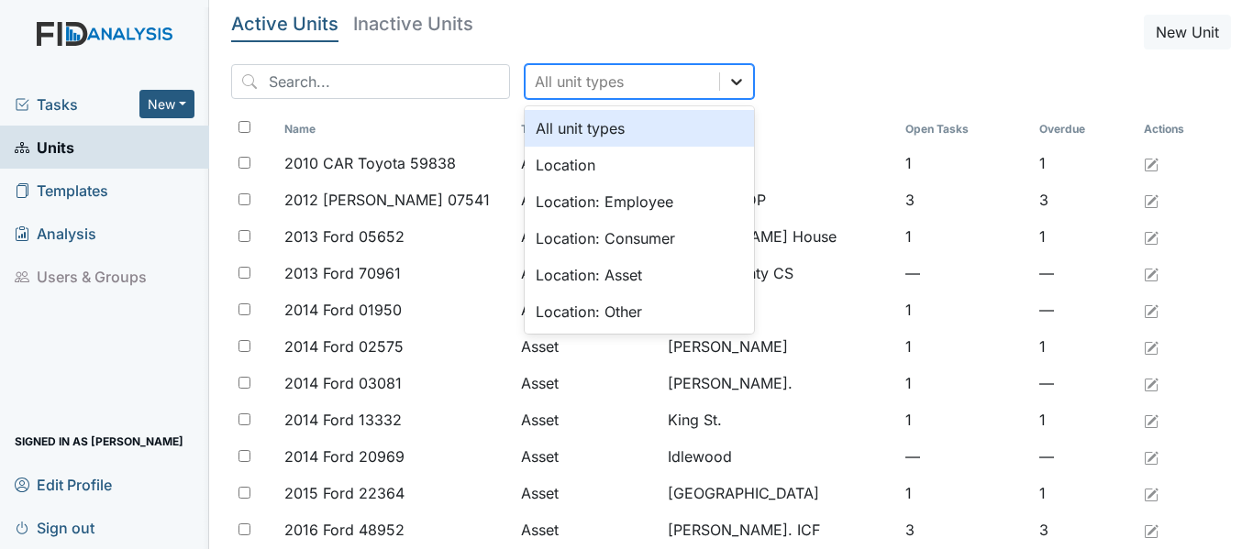
click at [731, 80] on icon at bounding box center [736, 82] width 11 height 6
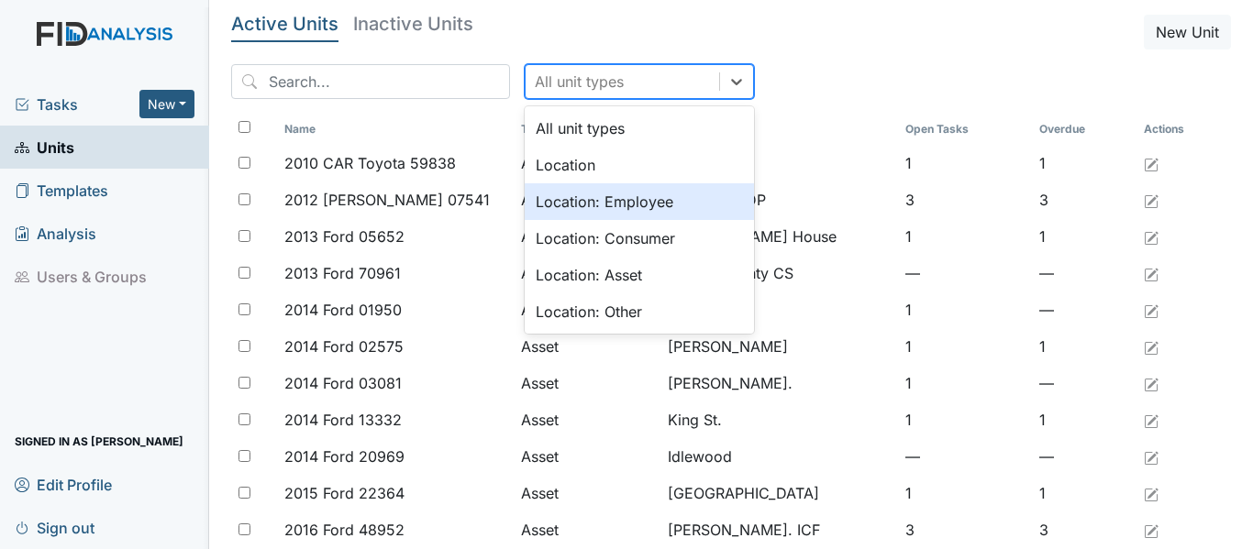
click at [635, 197] on div "Location: Employee" at bounding box center [639, 201] width 229 height 37
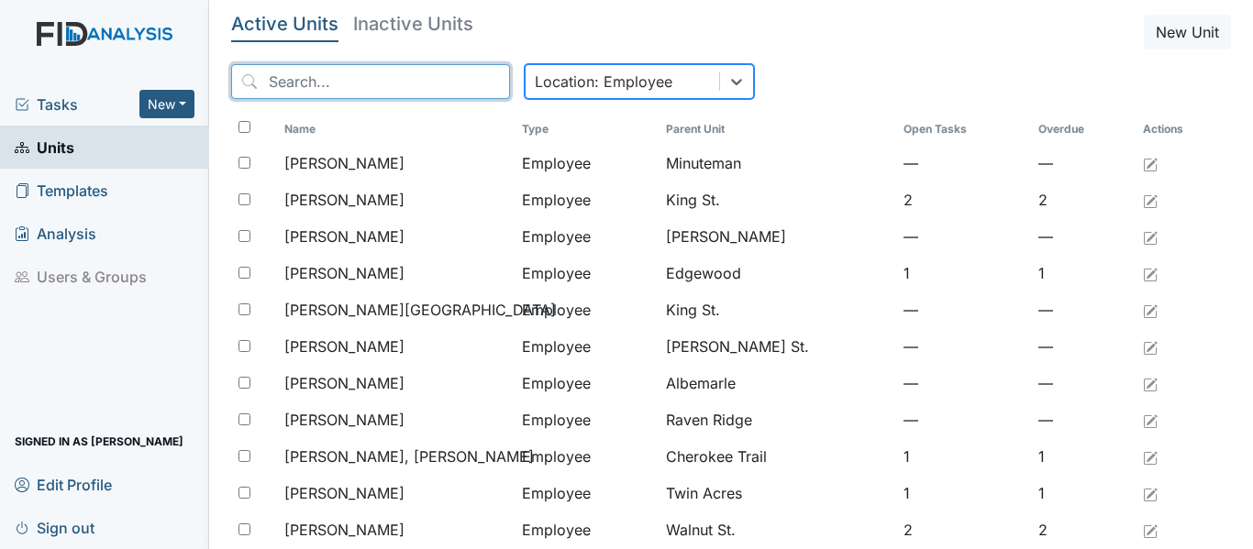
click at [346, 84] on input "search" at bounding box center [370, 81] width 279 height 35
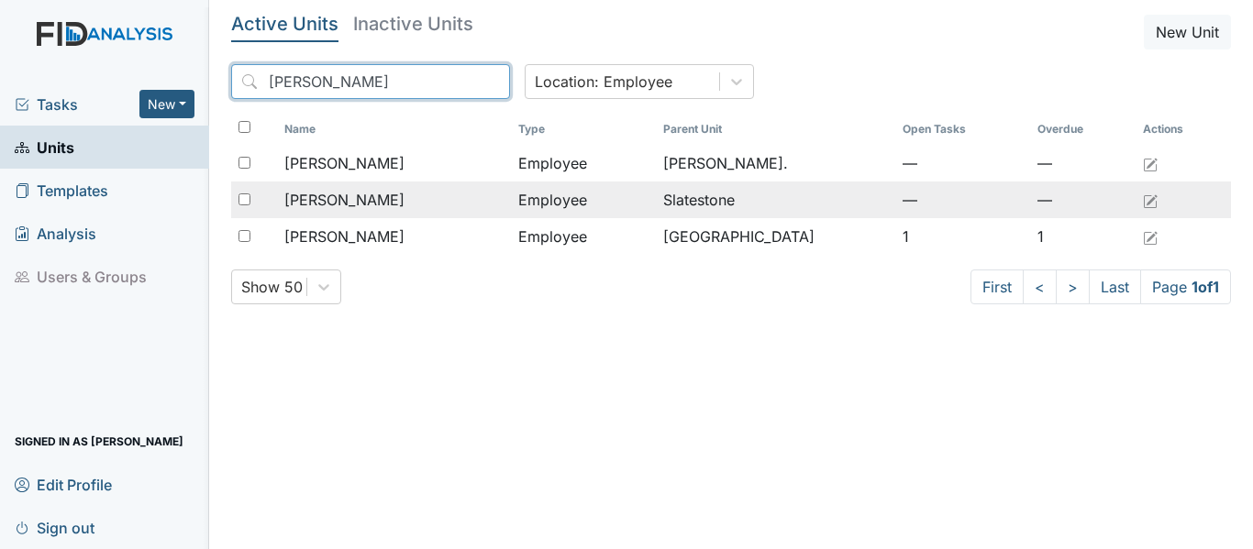
type input "thom"
click at [492, 208] on div "[PERSON_NAME]" at bounding box center [393, 200] width 219 height 22
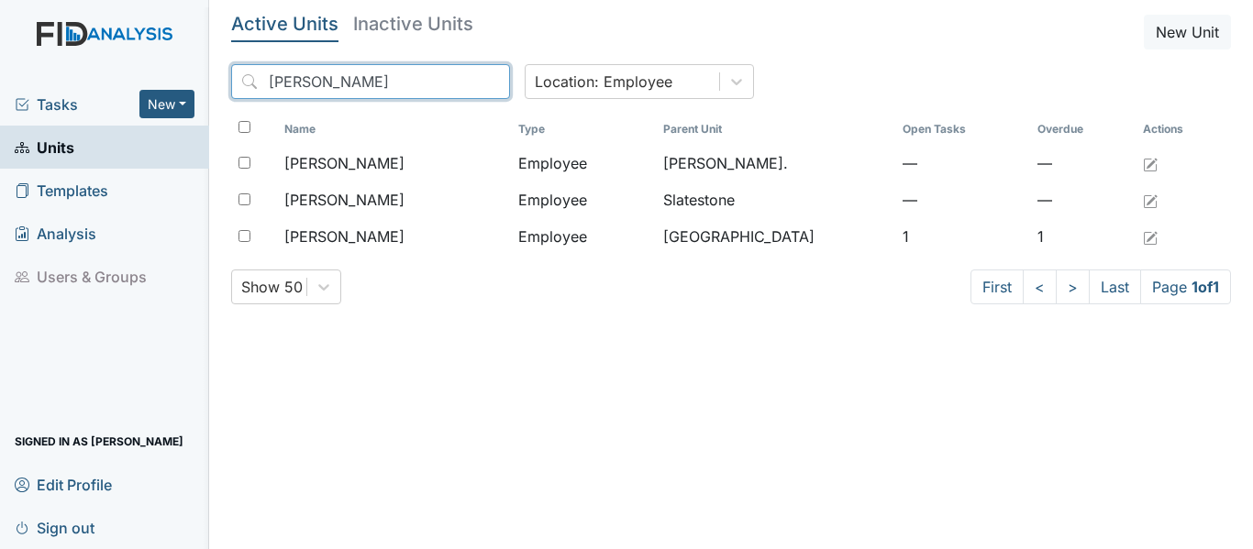
drag, startPoint x: 337, startPoint y: 87, endPoint x: 261, endPoint y: 78, distance: 76.7
click at [261, 78] on input "thom" at bounding box center [370, 81] width 279 height 35
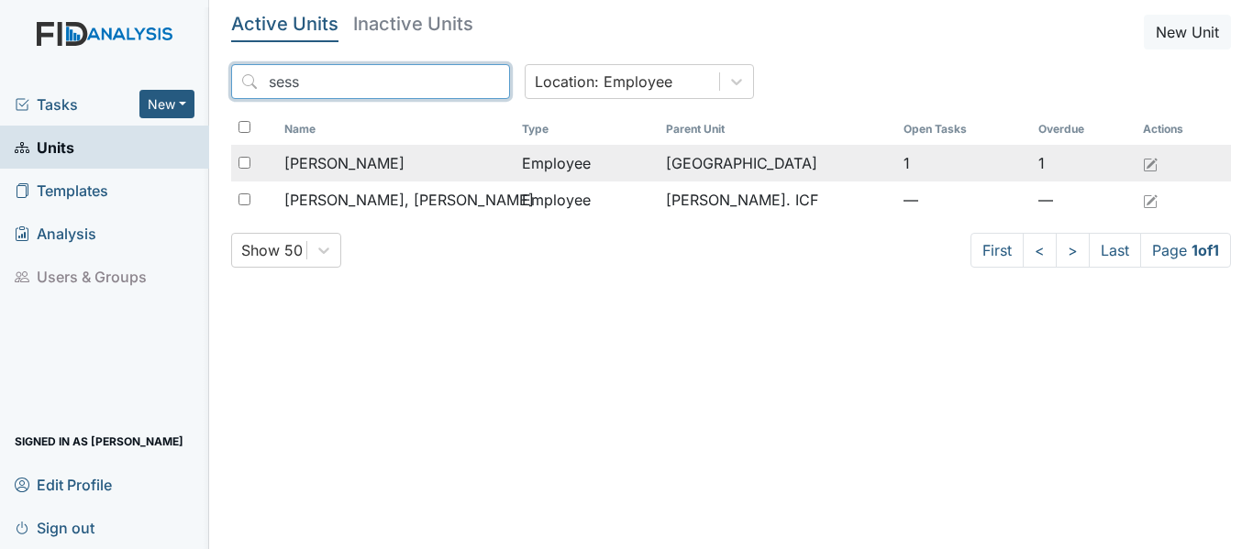
type input "sess"
click at [547, 162] on td "Employee" at bounding box center [586, 163] width 144 height 37
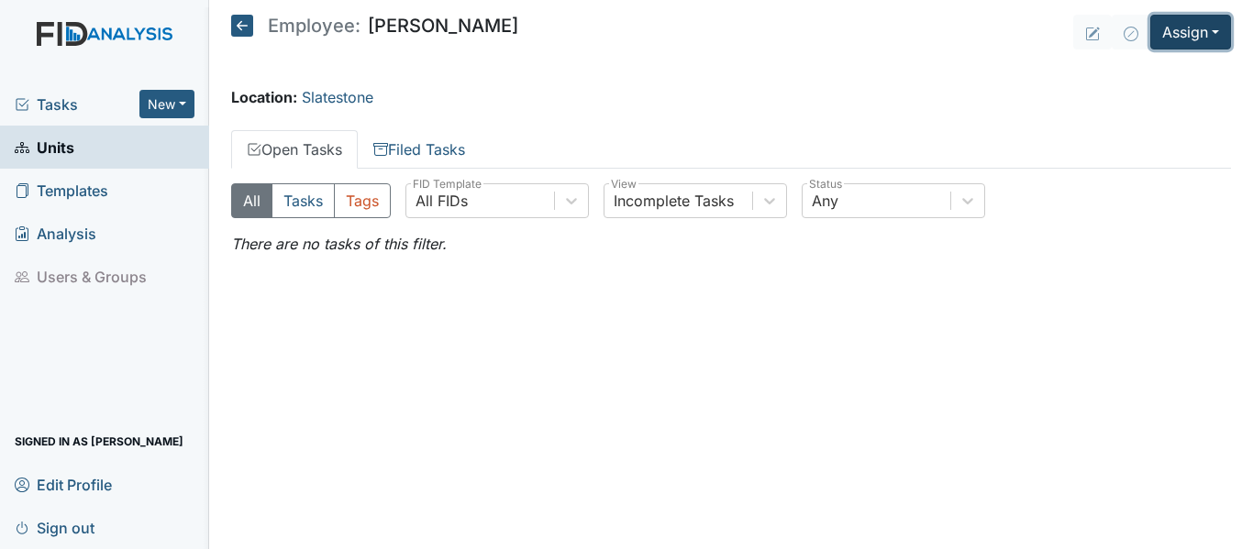
click at [1224, 33] on button "Assign" at bounding box center [1190, 32] width 81 height 35
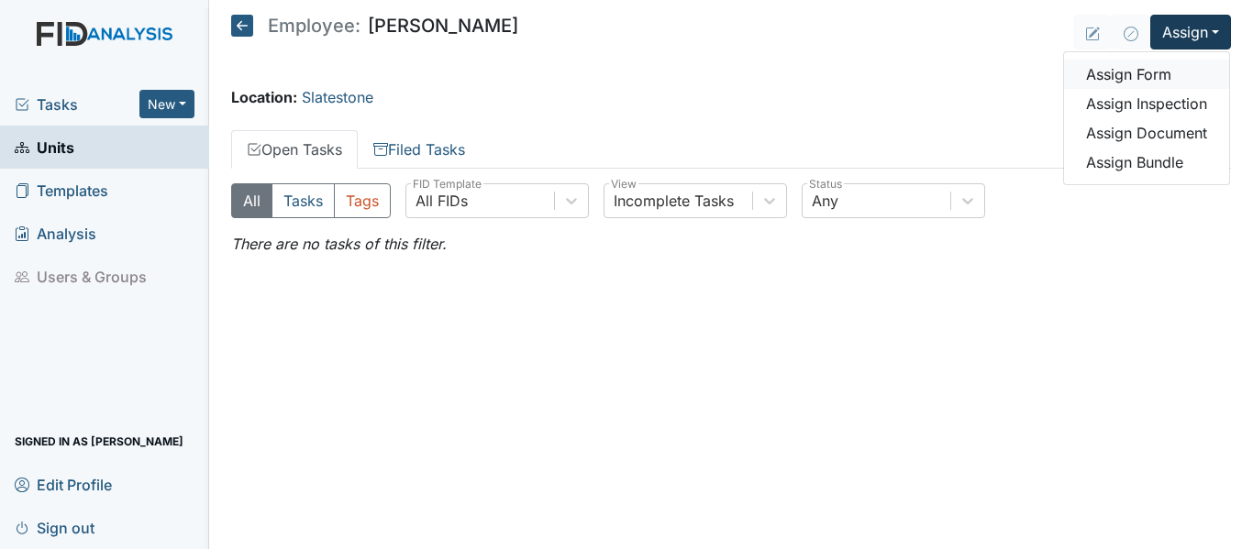
click at [1166, 77] on link "Assign Form" at bounding box center [1146, 74] width 165 height 29
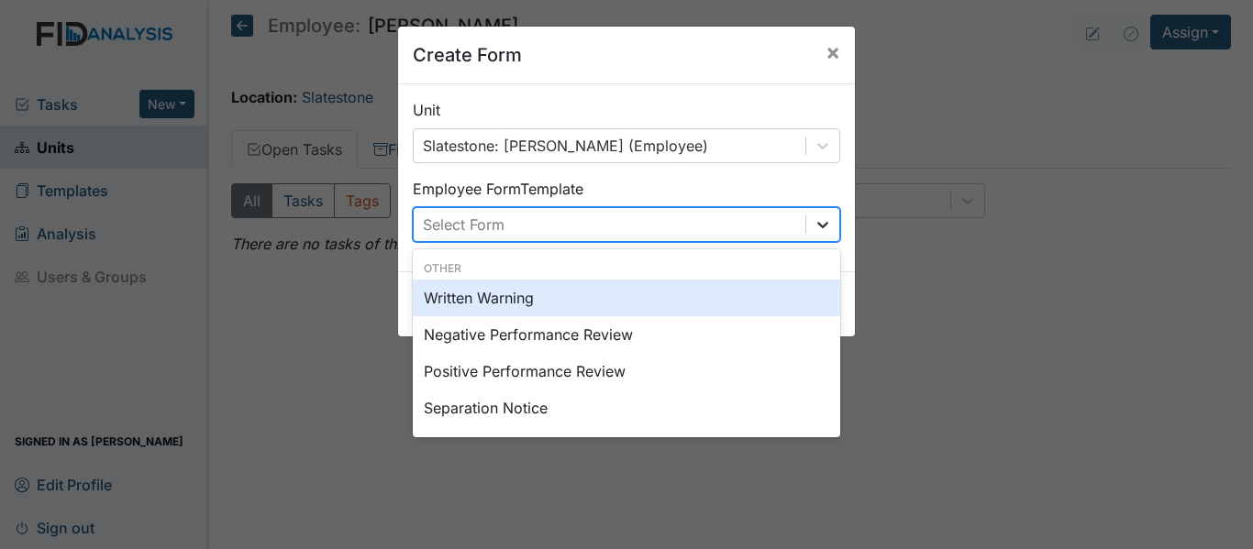
click at [817, 219] on icon at bounding box center [822, 224] width 18 height 18
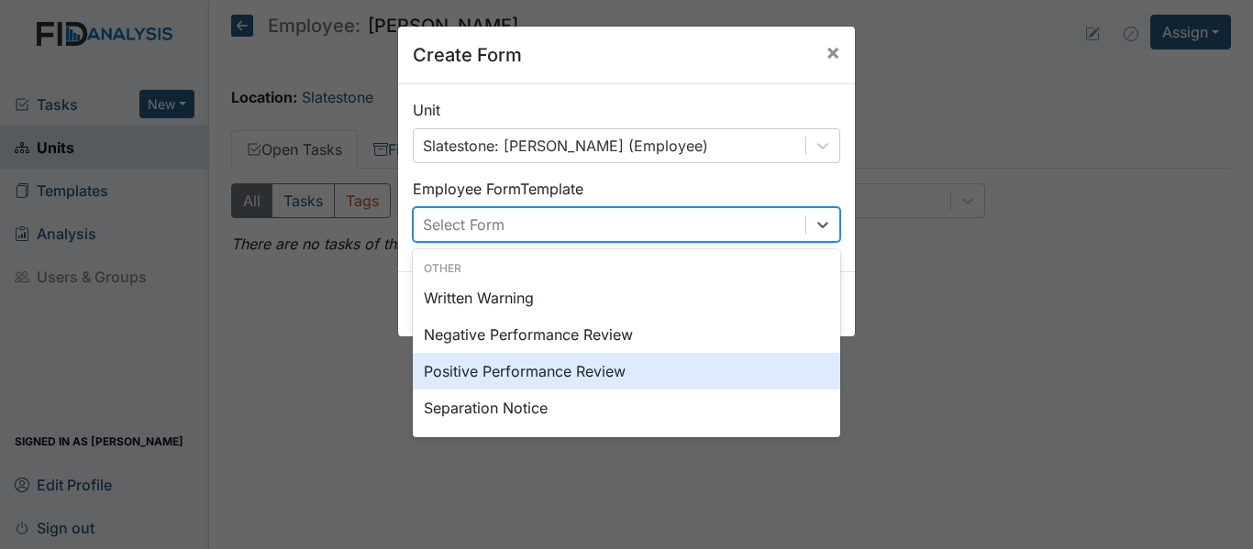
click at [632, 365] on div "Positive Performance Review" at bounding box center [626, 371] width 427 height 37
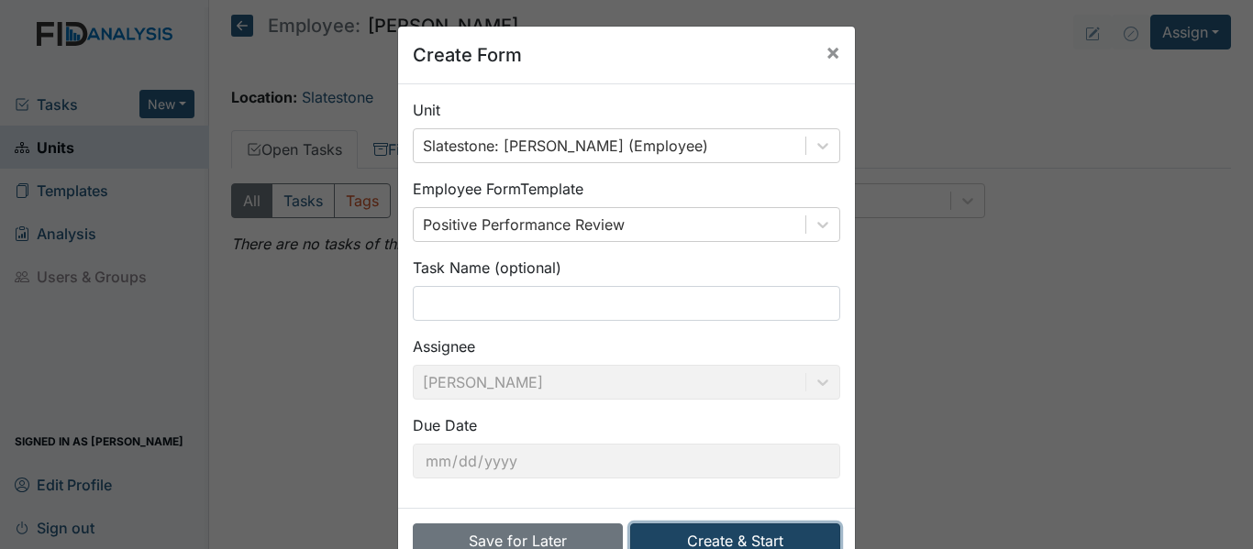
click at [771, 534] on button "Create & Start" at bounding box center [735, 541] width 210 height 35
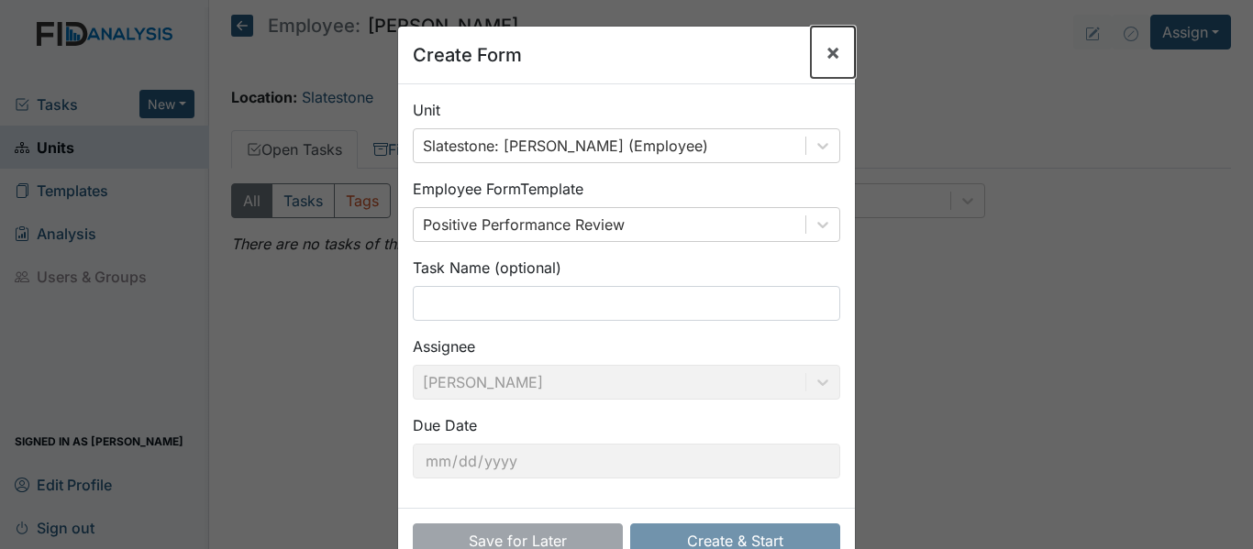
click at [830, 57] on span "×" at bounding box center [832, 52] width 15 height 27
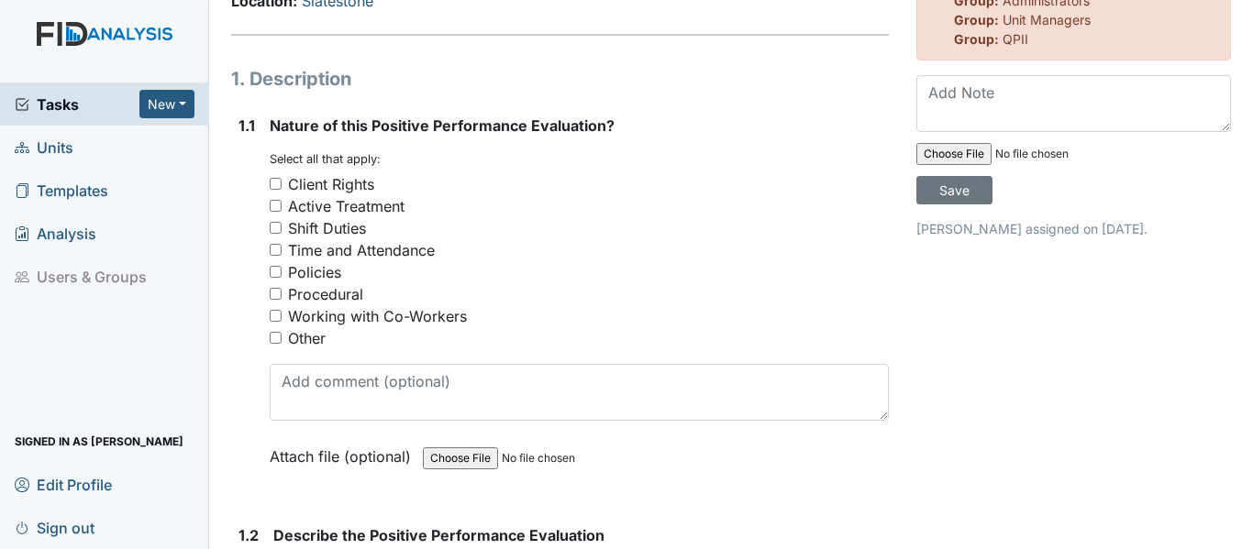
scroll to position [149, 0]
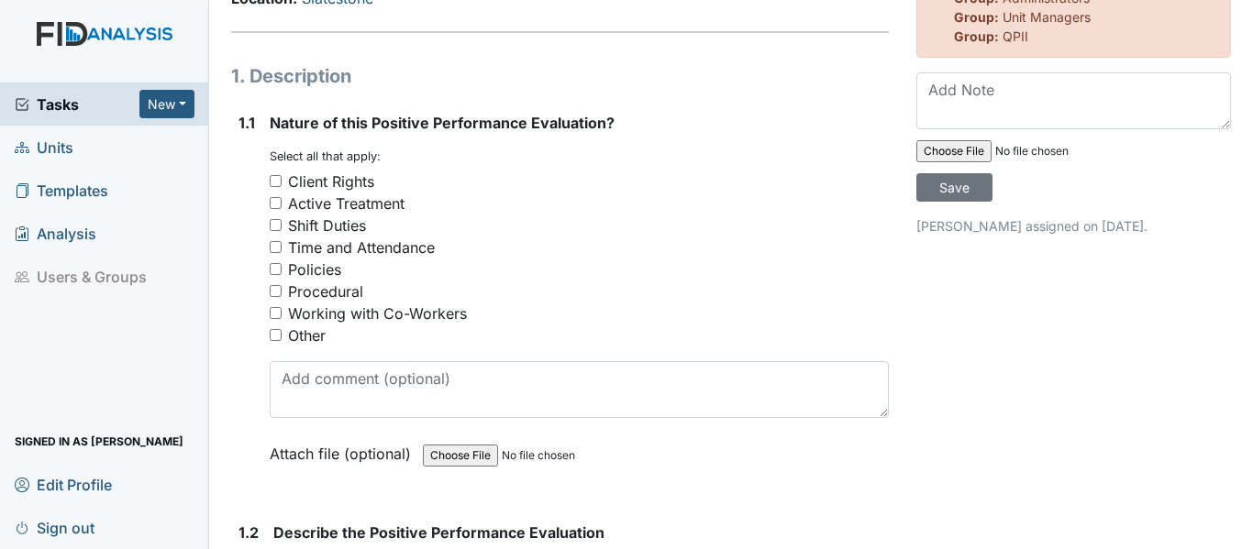
click at [270, 209] on input "Active Treatment" at bounding box center [276, 203] width 12 height 12
checkbox input "true"
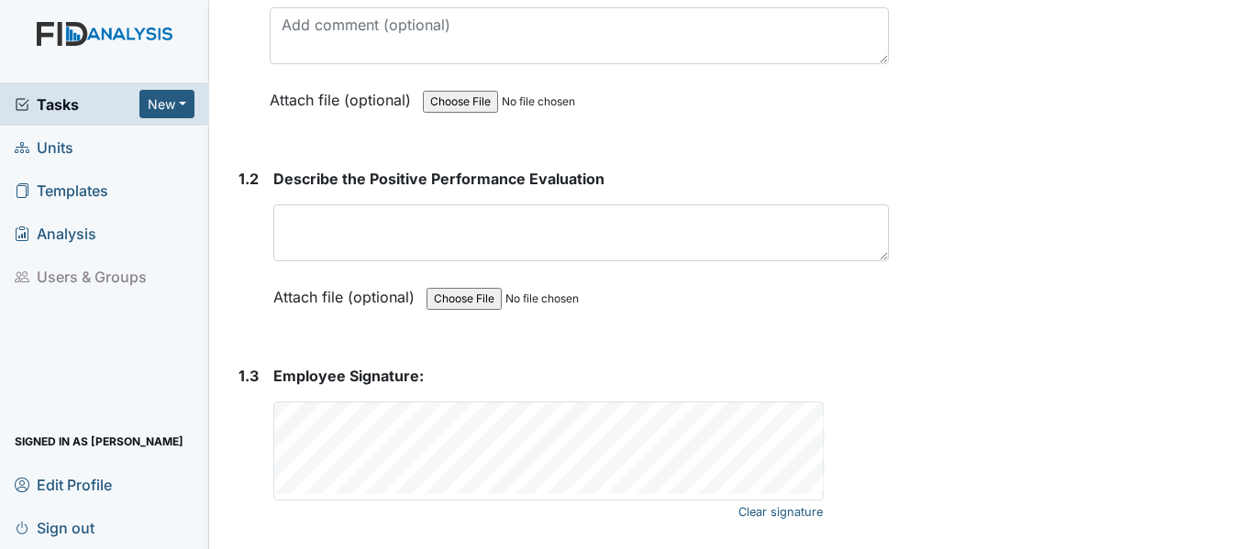
scroll to position [579, 0]
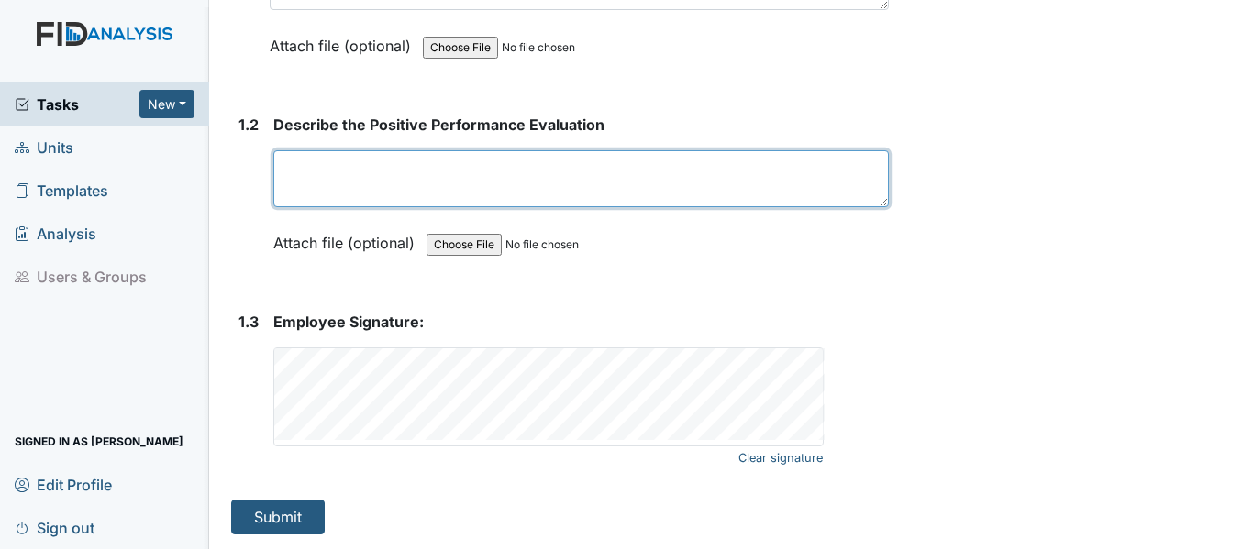
click at [389, 177] on textarea at bounding box center [580, 178] width 615 height 57
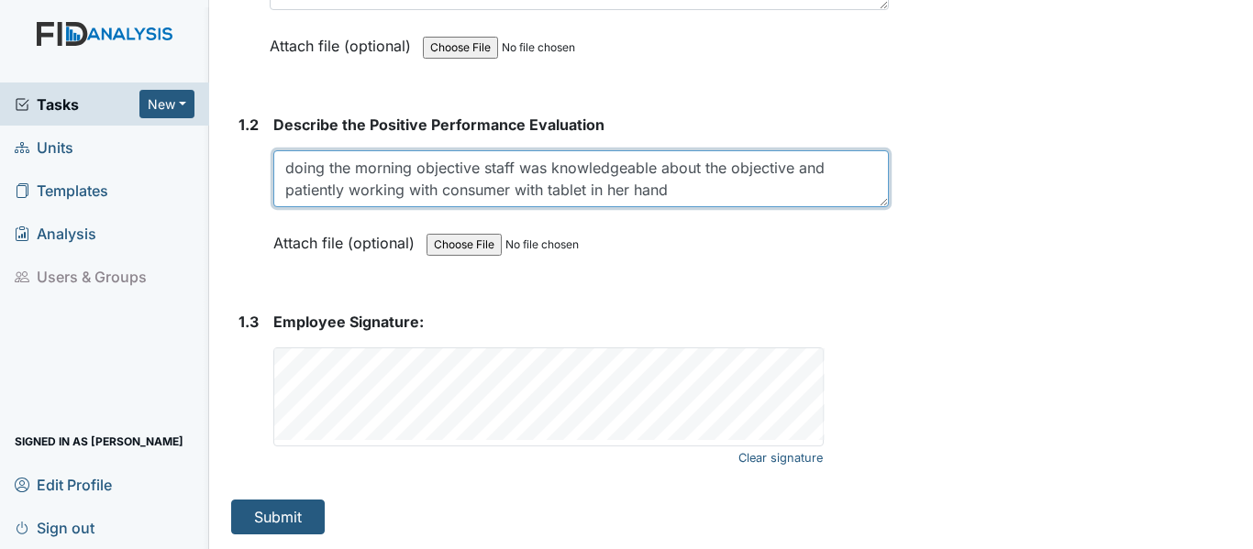
type textarea "doing the morning objective staff was knowledgeable about the objective and pat…"
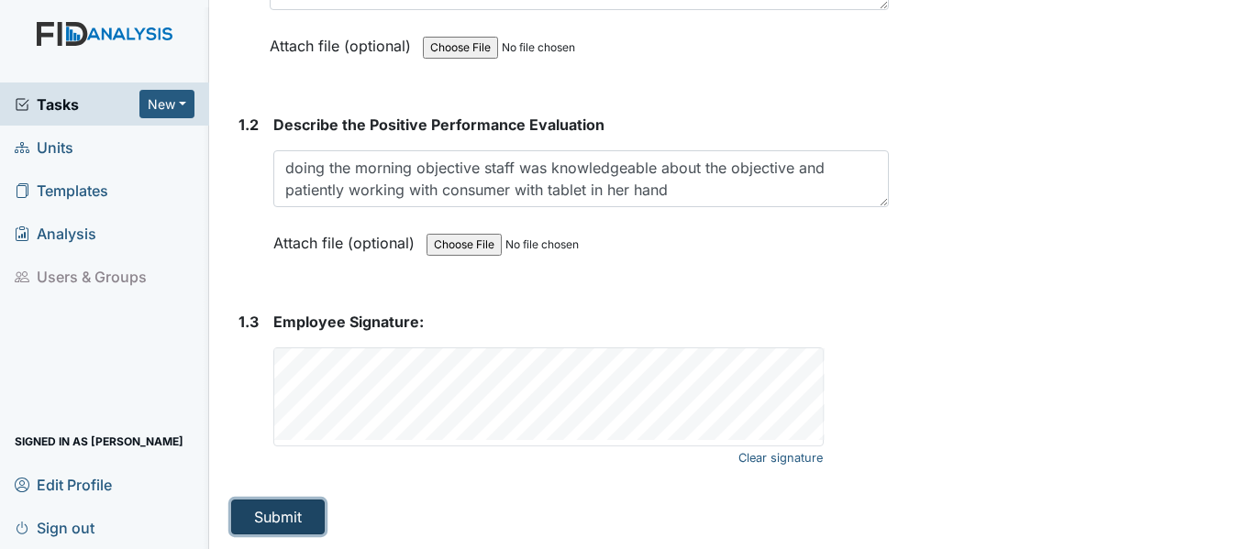
click at [271, 512] on button "Submit" at bounding box center [278, 517] width 94 height 35
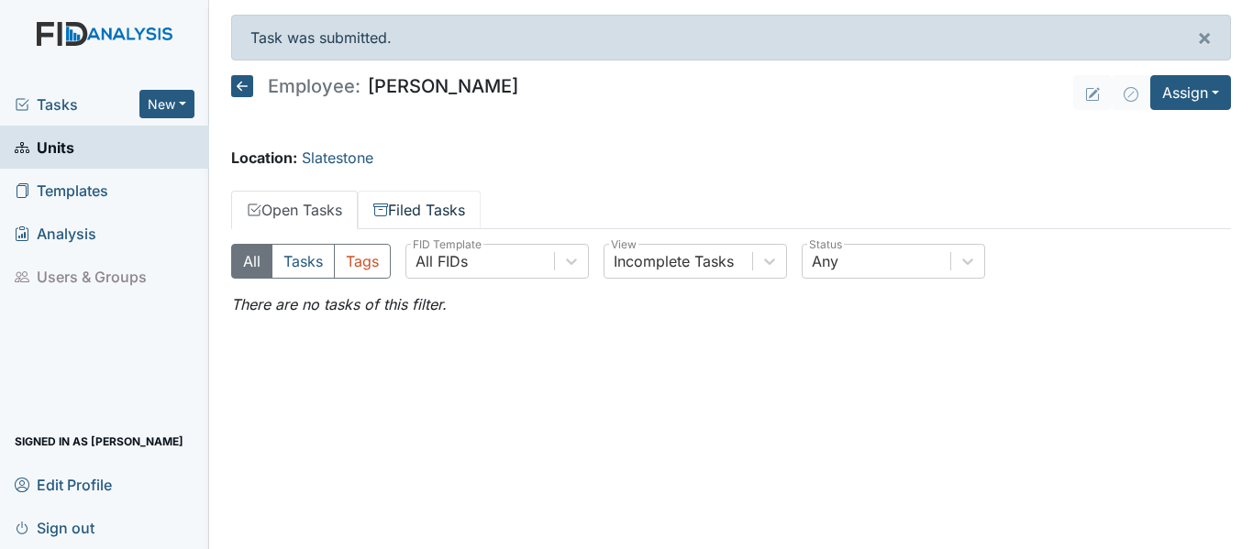
click at [434, 207] on link "Filed Tasks" at bounding box center [419, 210] width 123 height 39
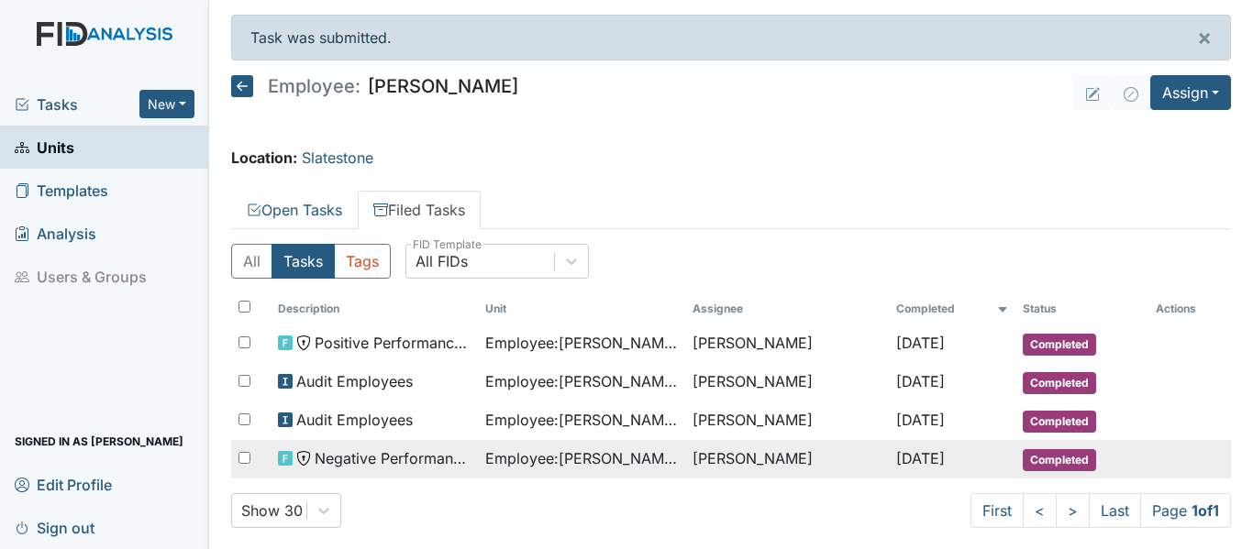
click at [568, 463] on span "Employee : Thompson, Tawanna" at bounding box center [581, 458] width 193 height 22
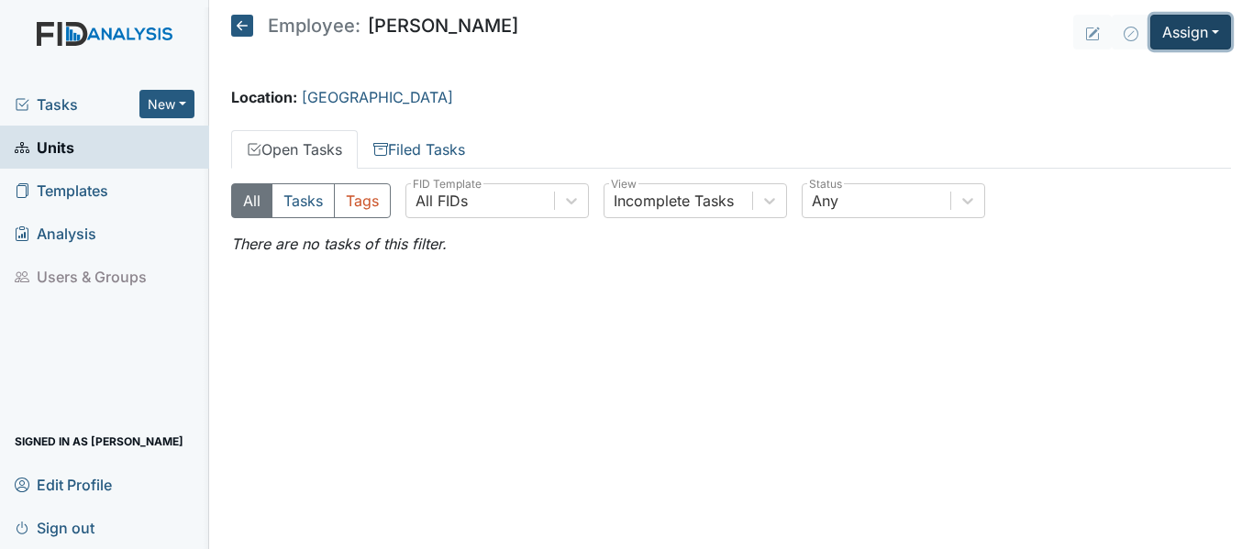
click at [1221, 28] on button "Assign" at bounding box center [1190, 32] width 81 height 35
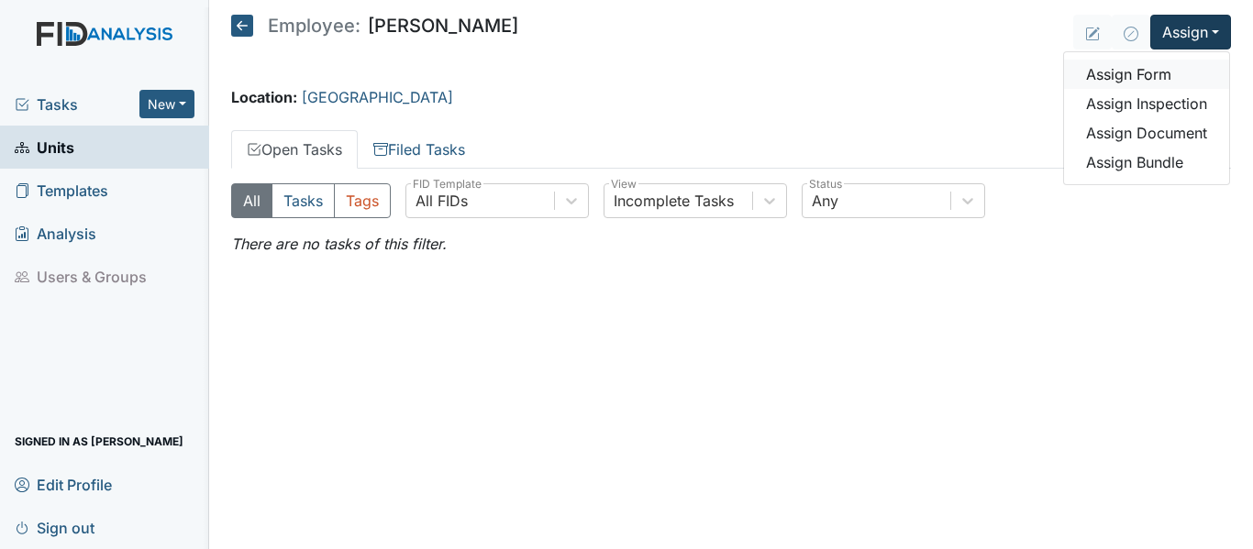
click at [1187, 72] on link "Assign Form" at bounding box center [1146, 74] width 165 height 29
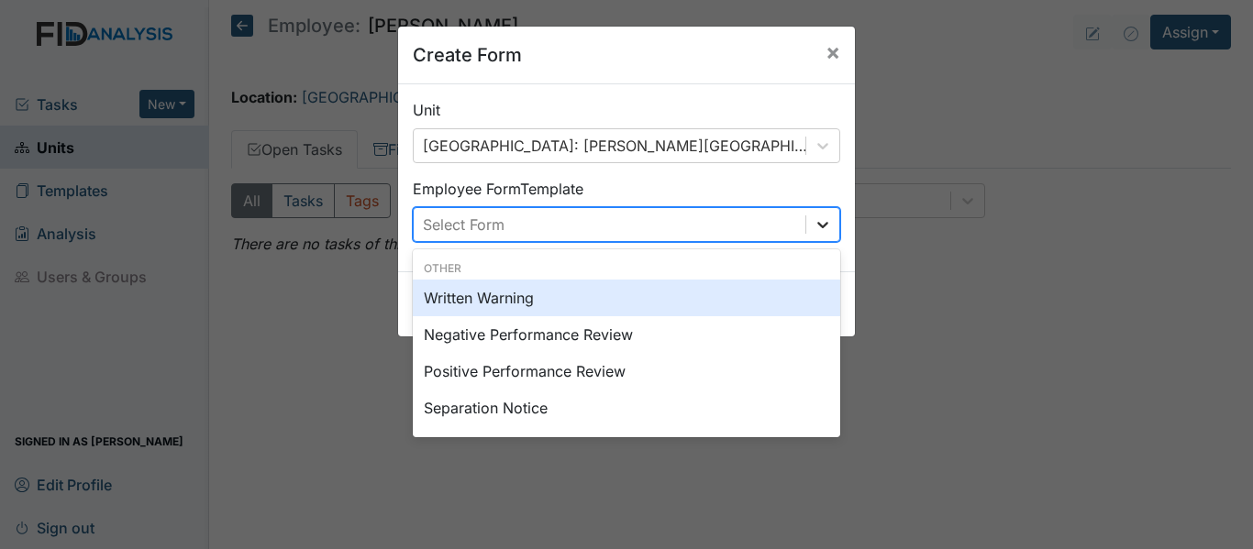
click at [813, 227] on icon at bounding box center [822, 224] width 18 height 18
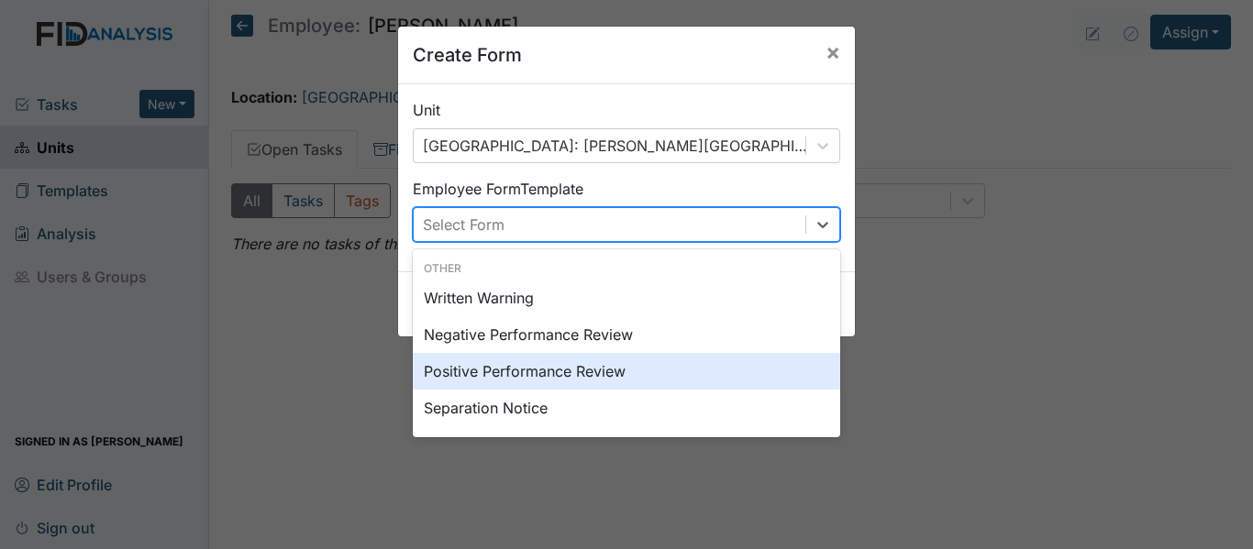
click at [596, 370] on div "Positive Performance Review" at bounding box center [626, 371] width 427 height 37
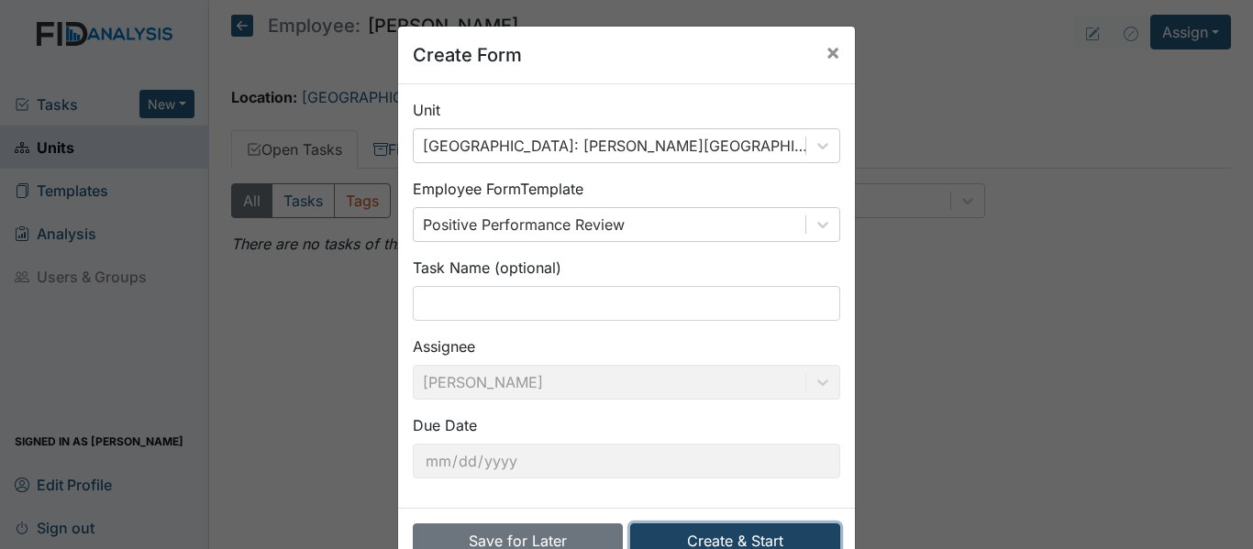
click at [736, 534] on button "Create & Start" at bounding box center [735, 541] width 210 height 35
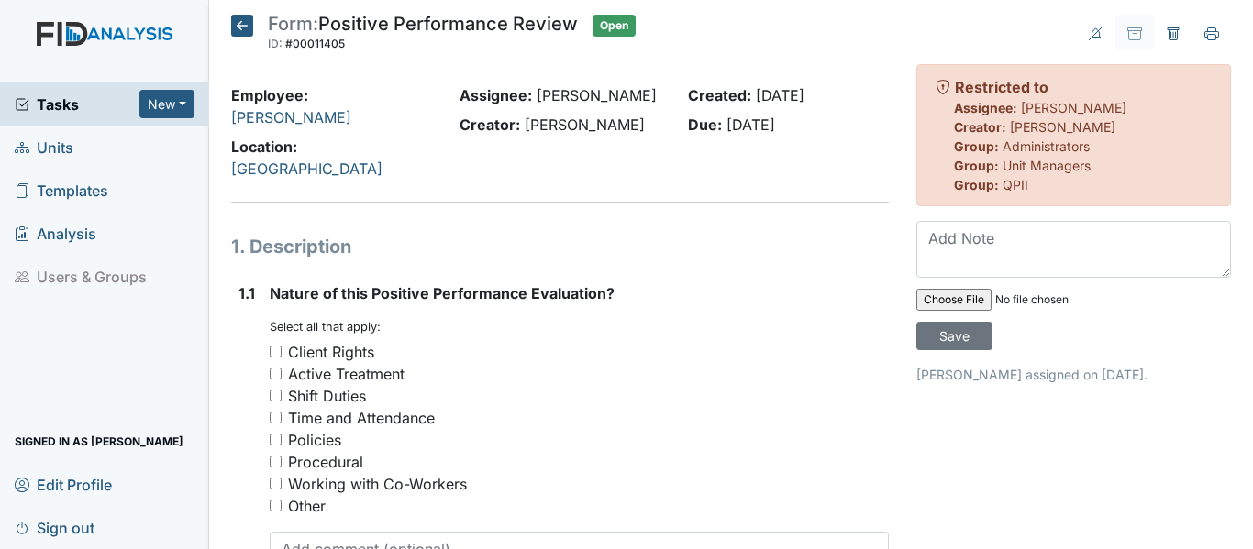
click at [272, 377] on input "Active Treatment" at bounding box center [276, 374] width 12 height 12
checkbox input "true"
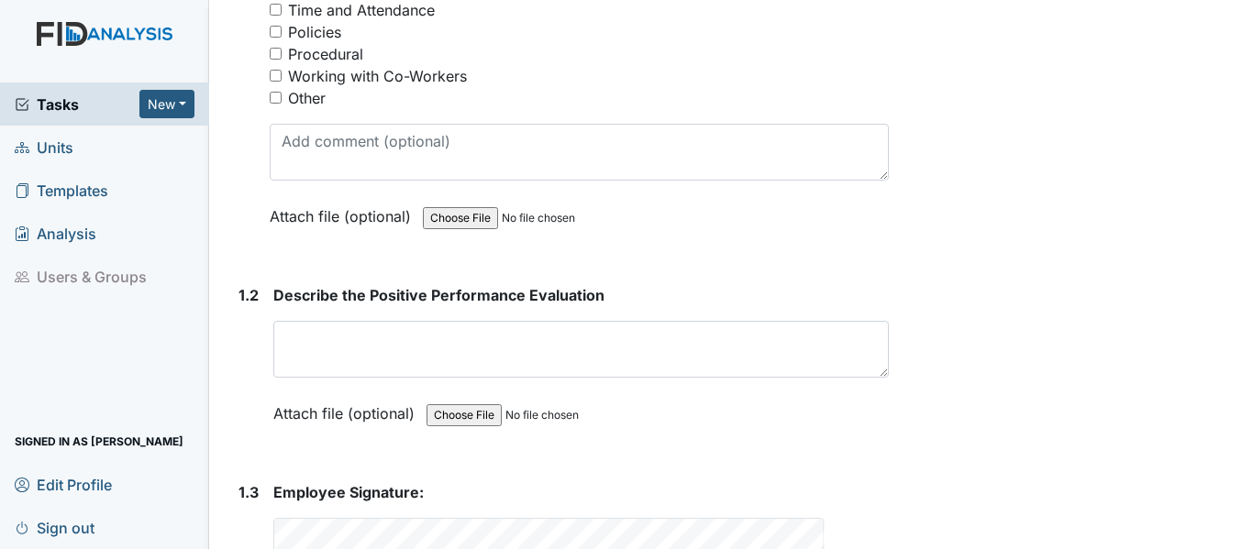
scroll to position [459, 0]
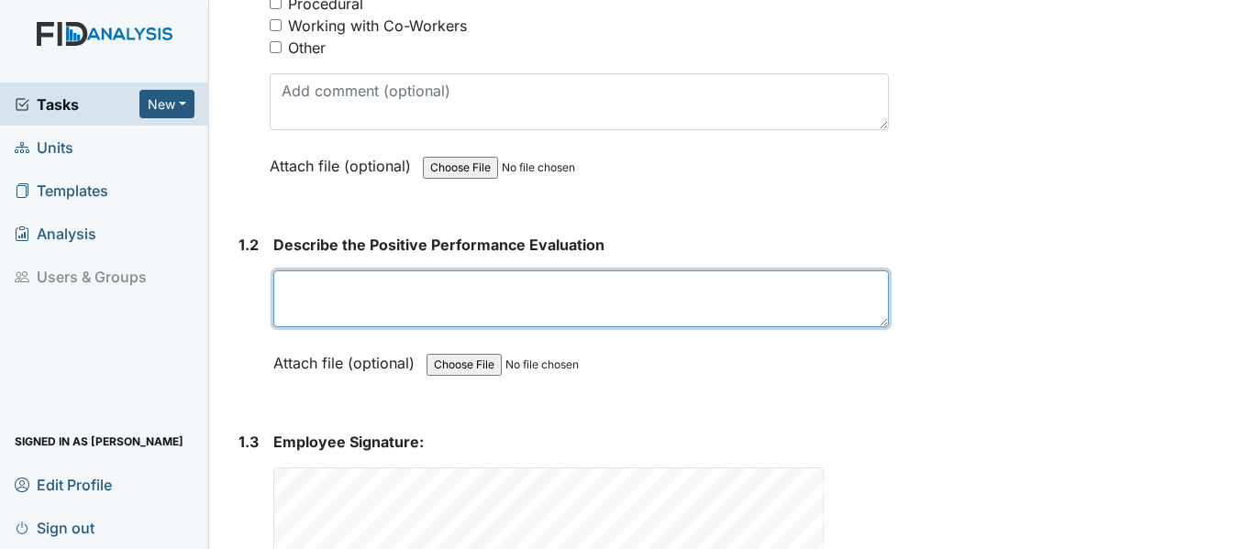
click at [331, 309] on textarea at bounding box center [580, 299] width 615 height 57
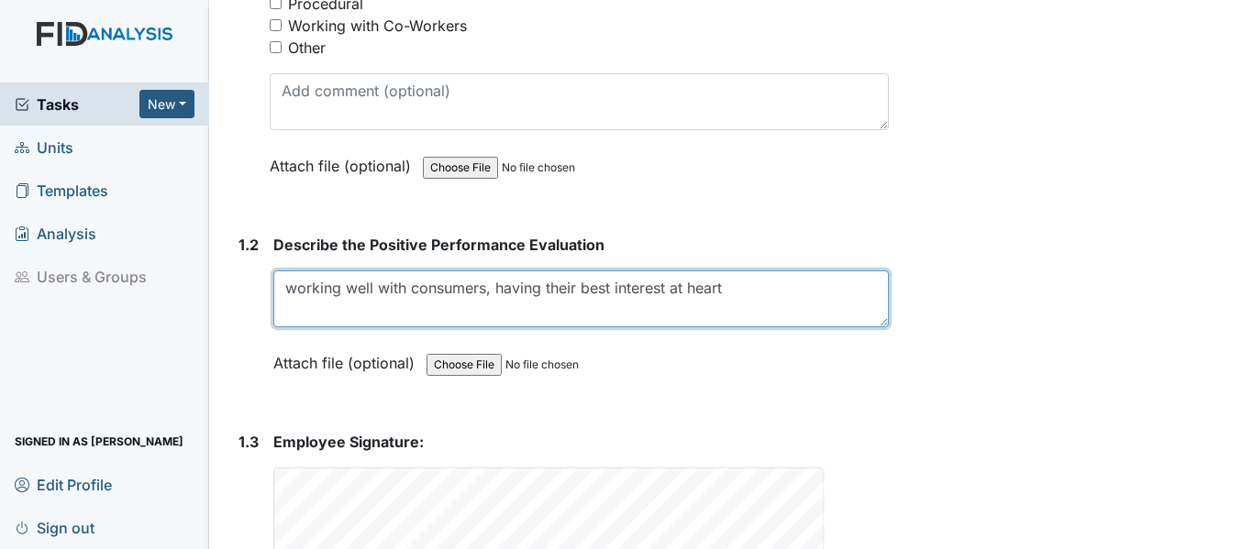
scroll to position [579, 0]
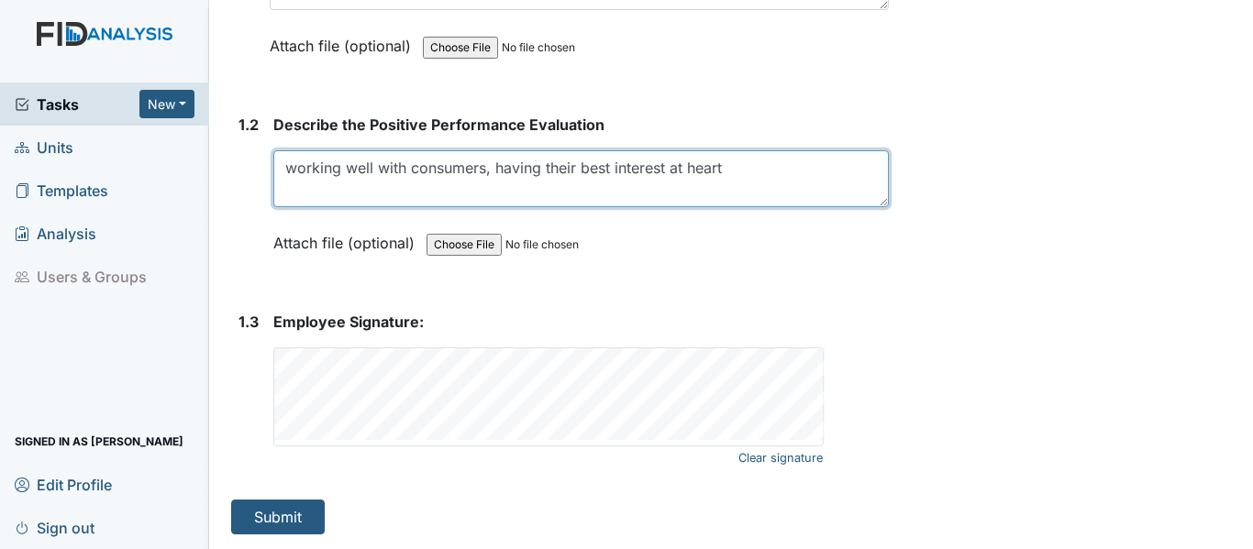
type textarea "working well with consumers, having their best interest at heart"
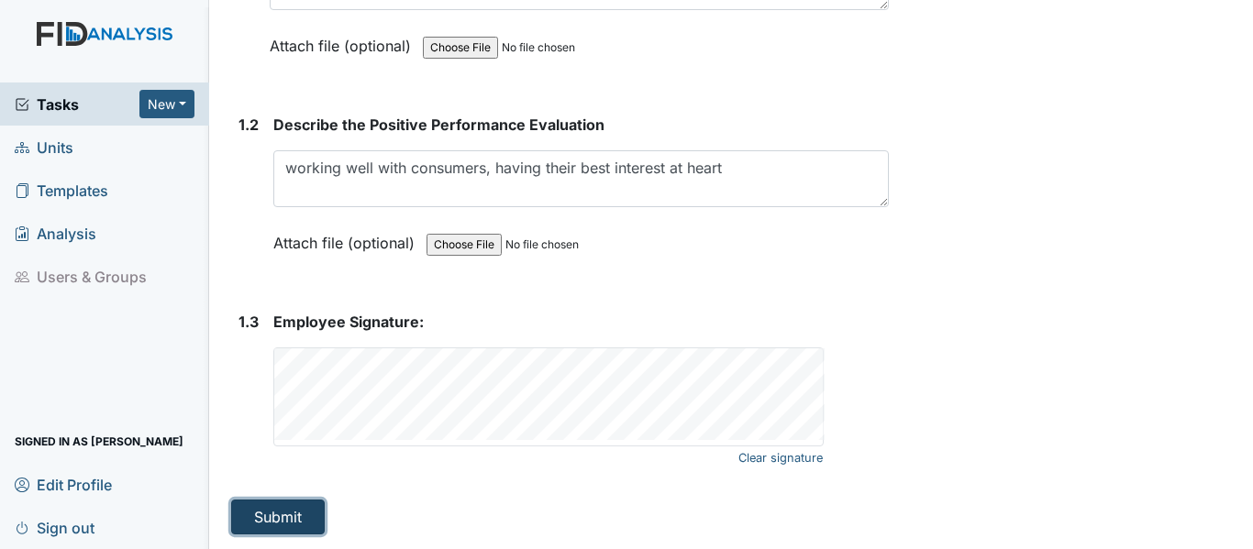
click at [280, 518] on button "Submit" at bounding box center [278, 517] width 94 height 35
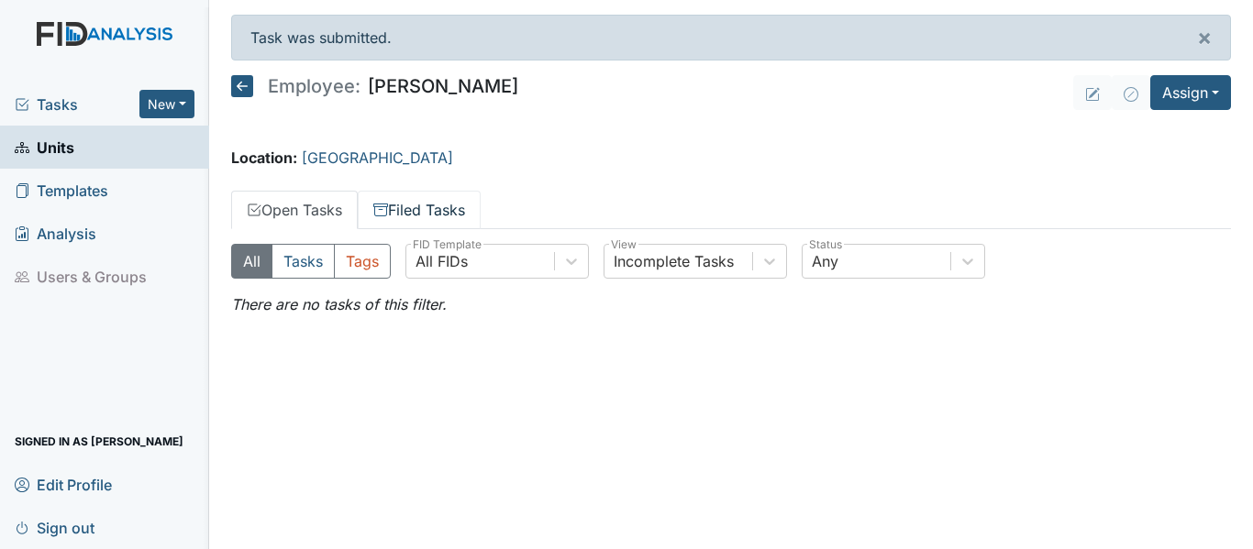
click at [414, 205] on link "Filed Tasks" at bounding box center [419, 210] width 123 height 39
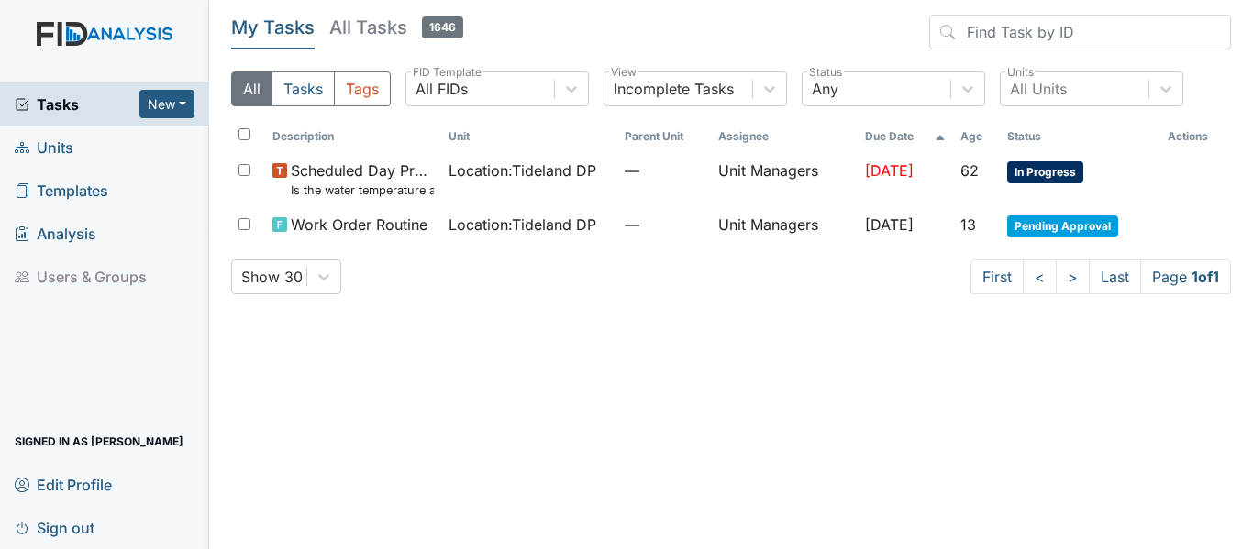
click at [96, 158] on link "Units" at bounding box center [104, 147] width 209 height 43
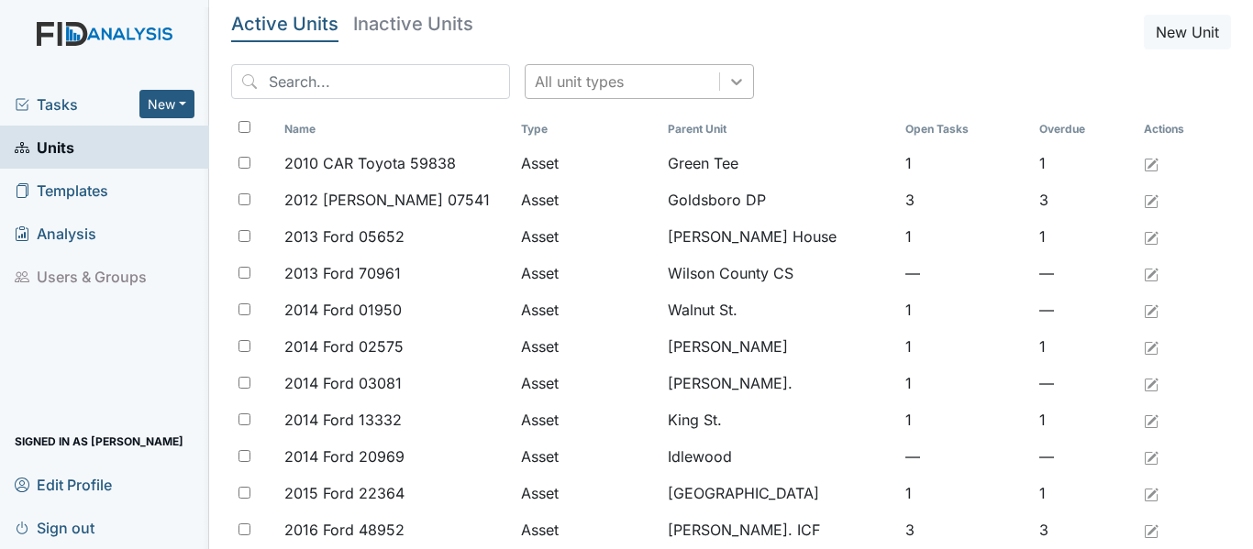
click at [727, 84] on icon at bounding box center [736, 81] width 18 height 18
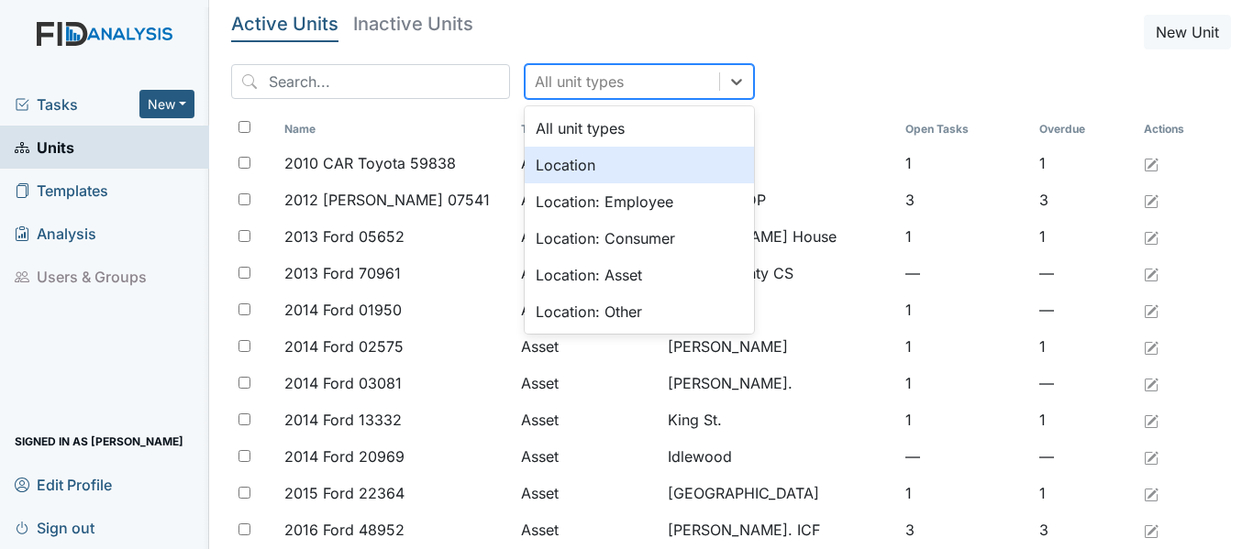
click at [629, 156] on div "Location" at bounding box center [639, 165] width 229 height 37
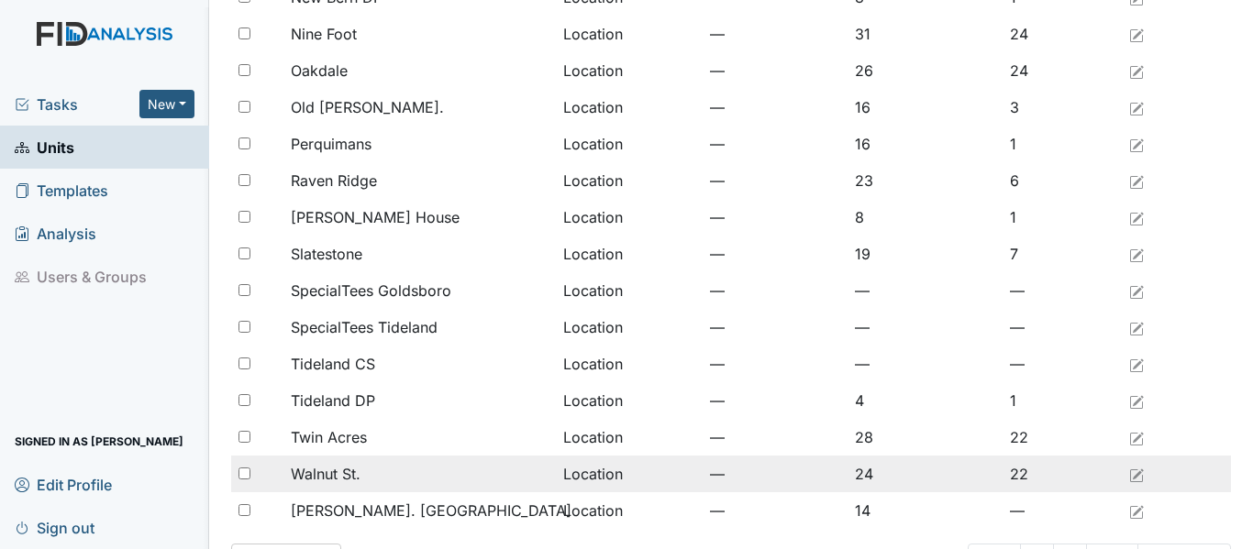
scroll to position [1453, 0]
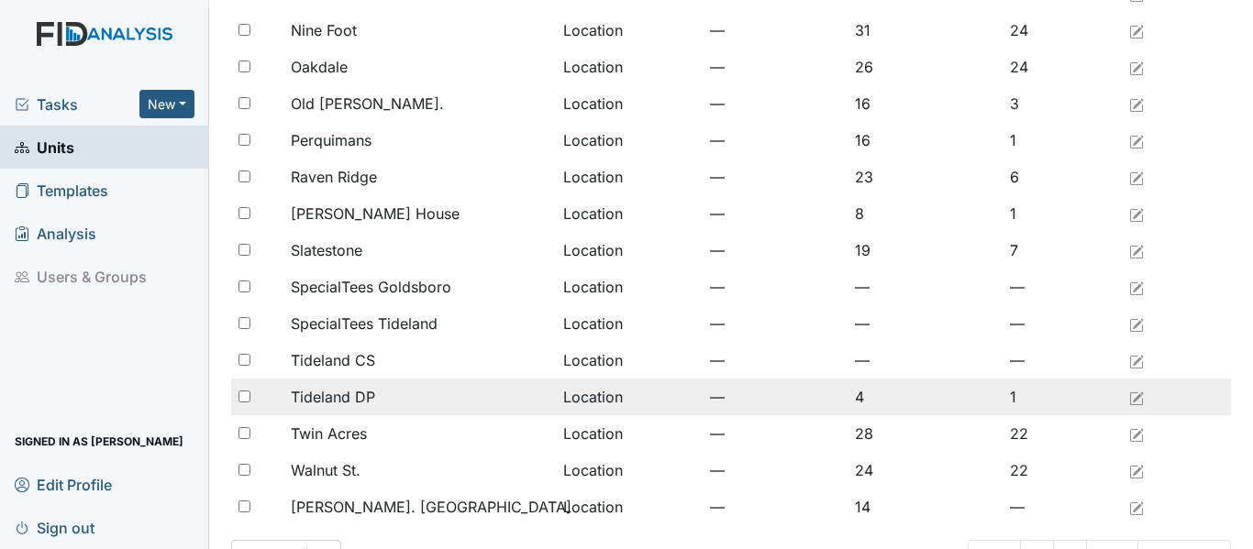
click at [375, 408] on td "Tideland DP" at bounding box center [419, 397] width 272 height 37
